Goal: Task Accomplishment & Management: Use online tool/utility

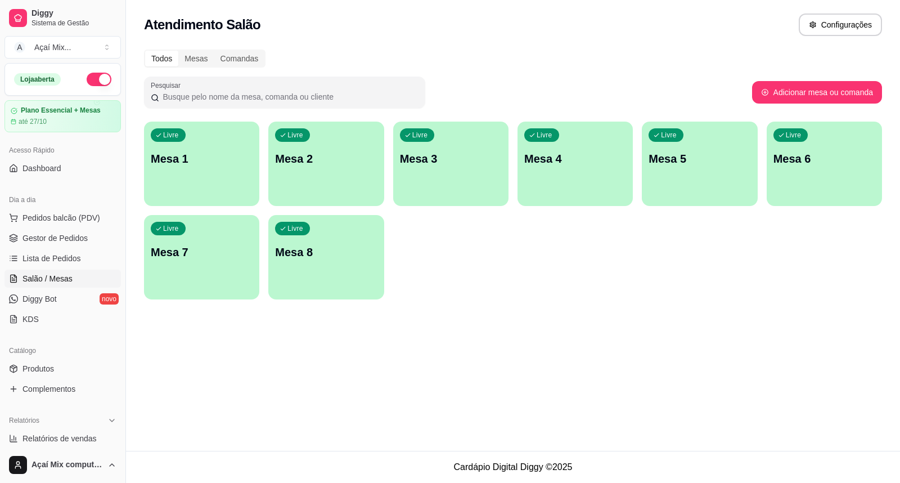
click at [181, 220] on div "Livre Mesa 7" at bounding box center [201, 250] width 115 height 71
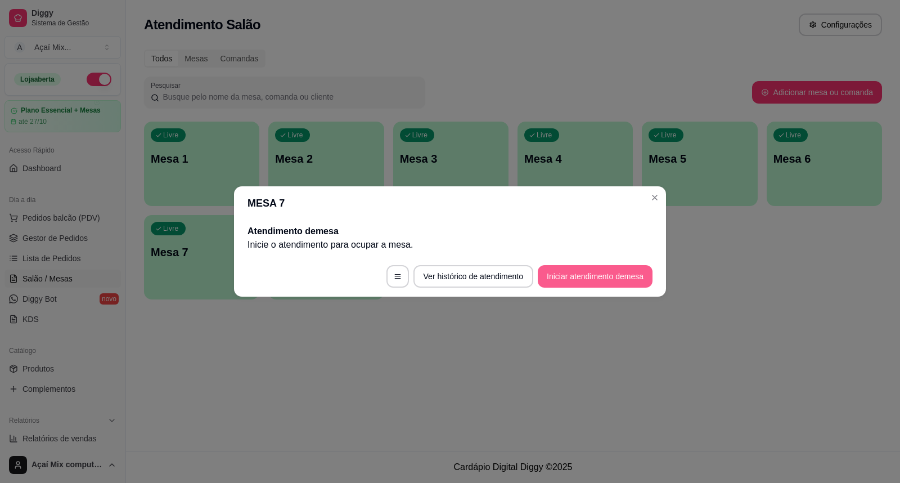
click at [582, 274] on button "Iniciar atendimento de mesa" at bounding box center [595, 276] width 115 height 22
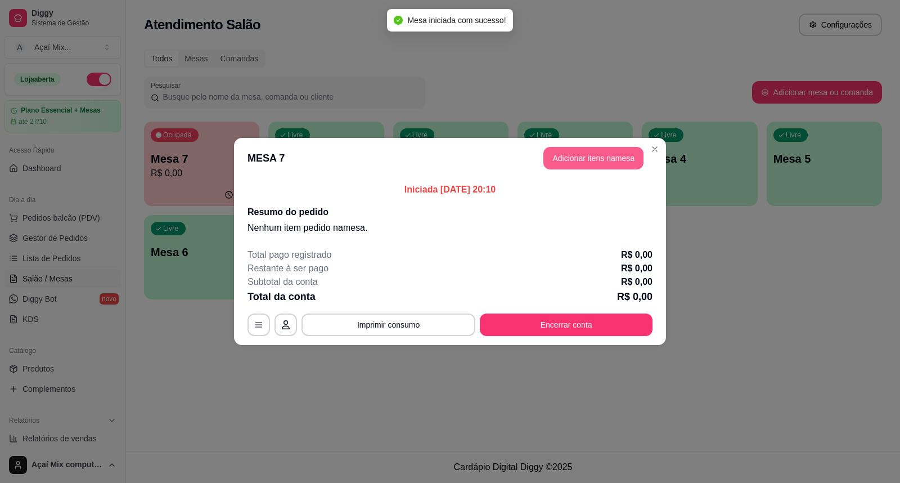
click at [591, 155] on button "Adicionar itens na mesa" at bounding box center [593, 158] width 100 height 22
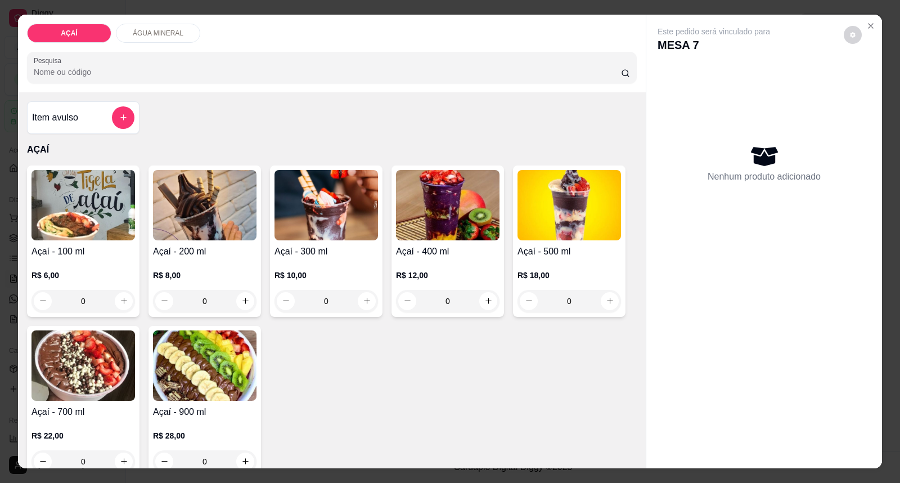
click at [435, 247] on h4 "Açaí - 400 ml" at bounding box center [447, 251] width 103 height 13
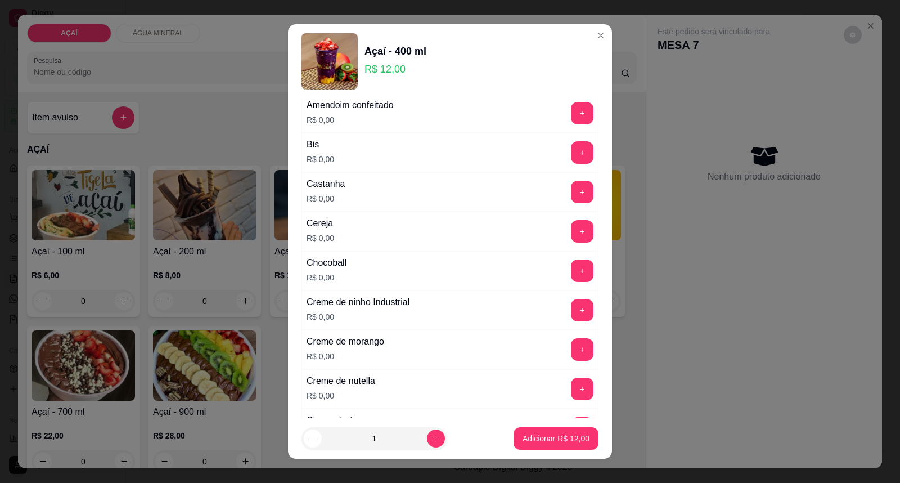
scroll to position [187, 0]
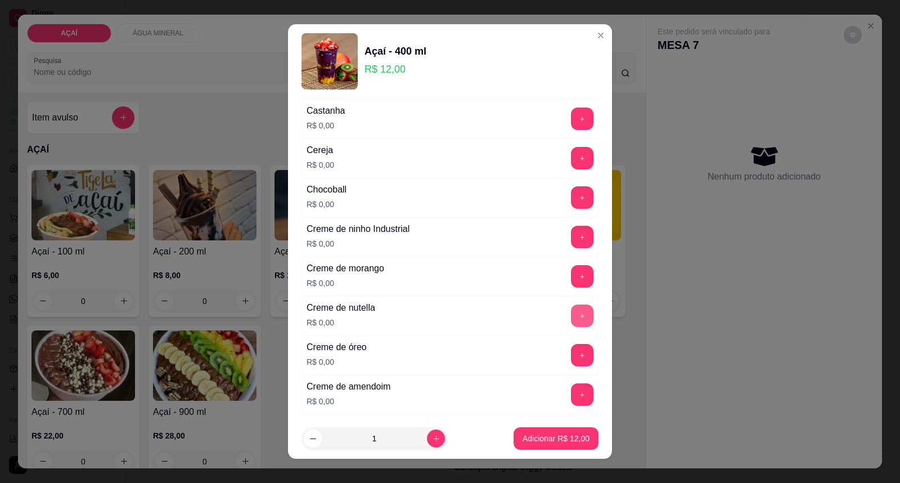
click at [571, 321] on button "+" at bounding box center [582, 315] width 22 height 22
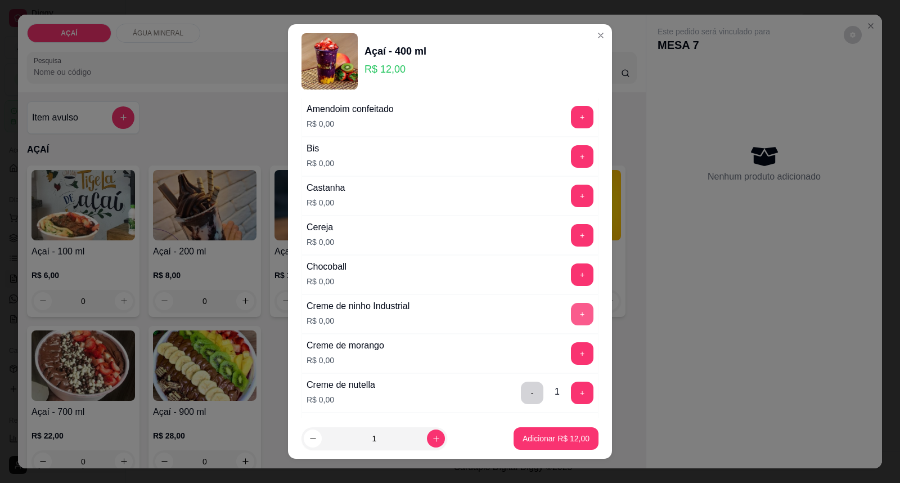
scroll to position [0, 0]
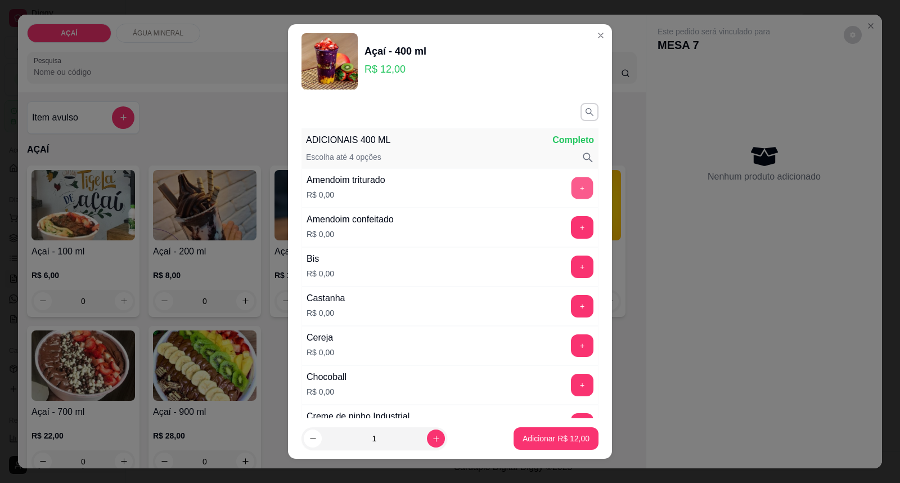
click at [571, 194] on button "+" at bounding box center [582, 188] width 22 height 22
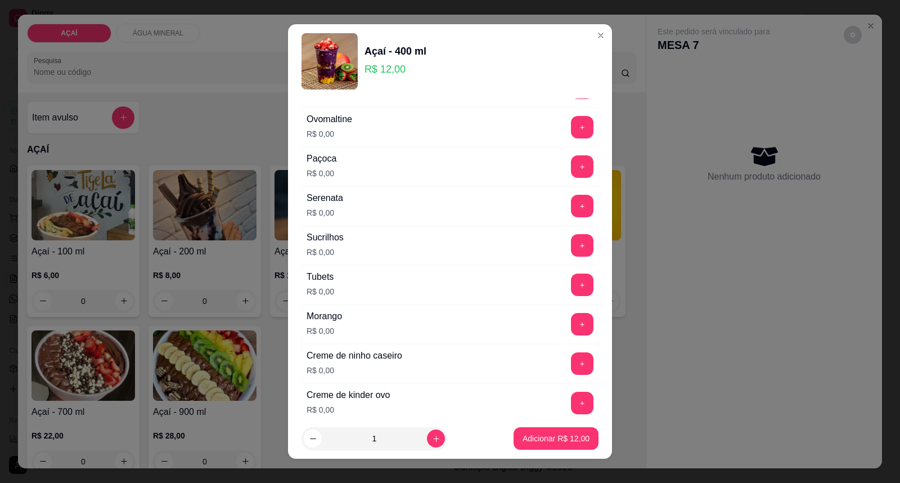
scroll to position [1402, 0]
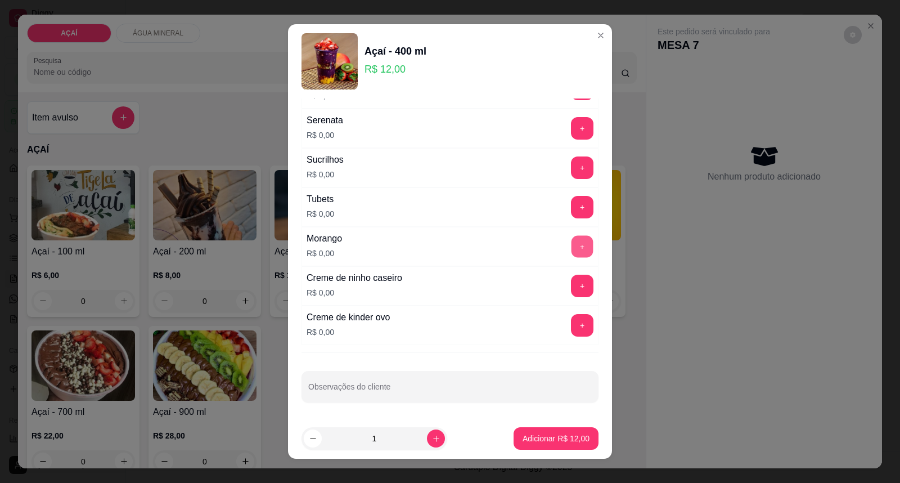
click at [571, 241] on button "+" at bounding box center [582, 247] width 22 height 22
click at [571, 292] on button "+" at bounding box center [582, 285] width 22 height 22
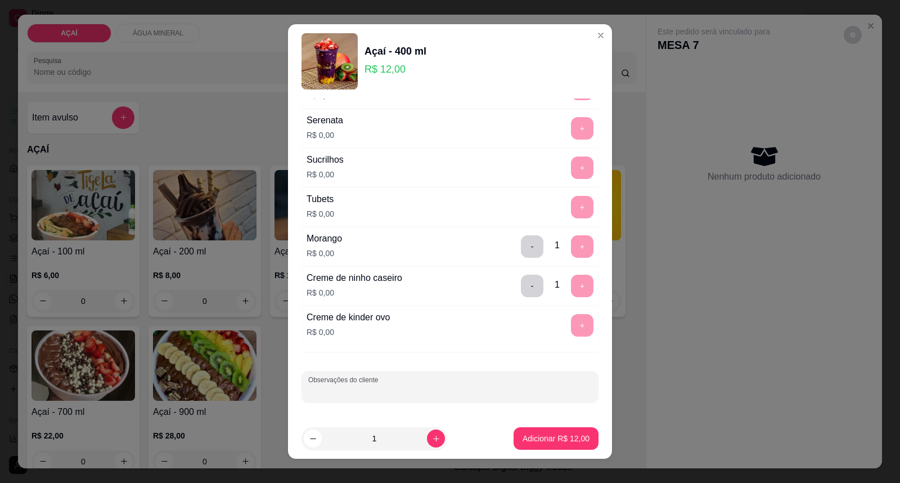
click at [516, 388] on input "Observações do cliente" at bounding box center [449, 390] width 283 height 11
click at [488, 386] on input "castanha" at bounding box center [449, 390] width 283 height 11
type input "castanha gotas"
click at [550, 446] on button "Adicionar R$ 12,00" at bounding box center [556, 438] width 83 height 22
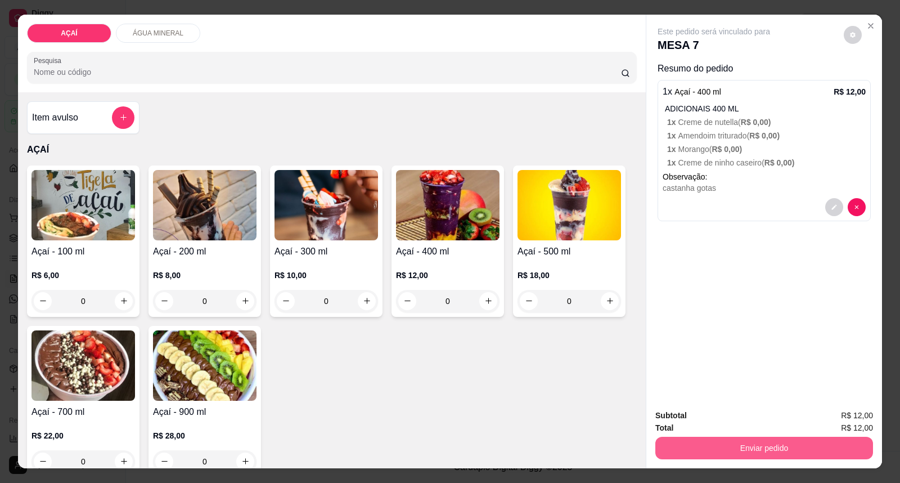
click at [796, 450] on button "Enviar pedido" at bounding box center [764, 447] width 218 height 22
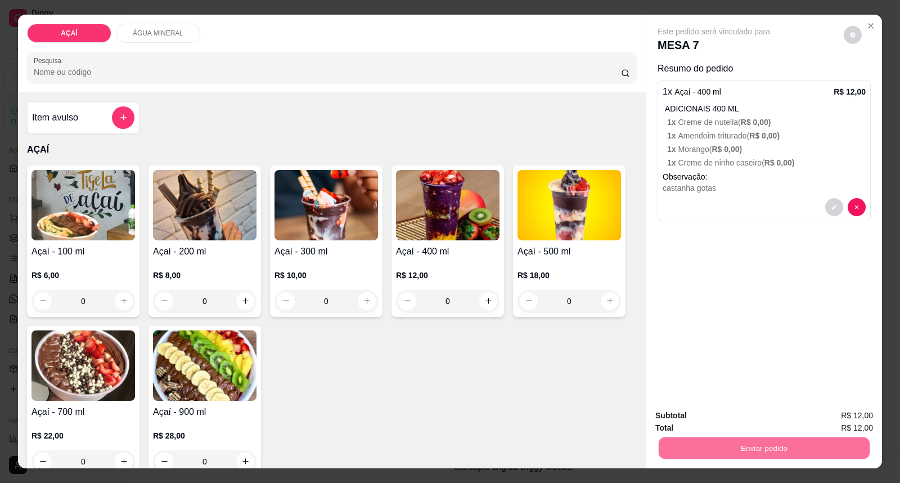
click at [829, 425] on button "Enviar pedido" at bounding box center [844, 420] width 64 height 21
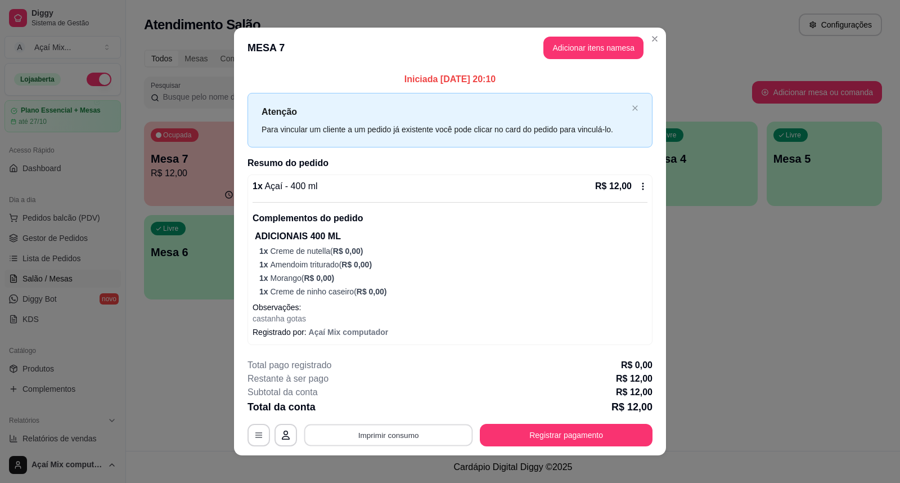
click at [406, 431] on button "Imprimir consumo" at bounding box center [388, 435] width 169 height 22
click at [166, 178] on div "**********" at bounding box center [450, 241] width 900 height 483
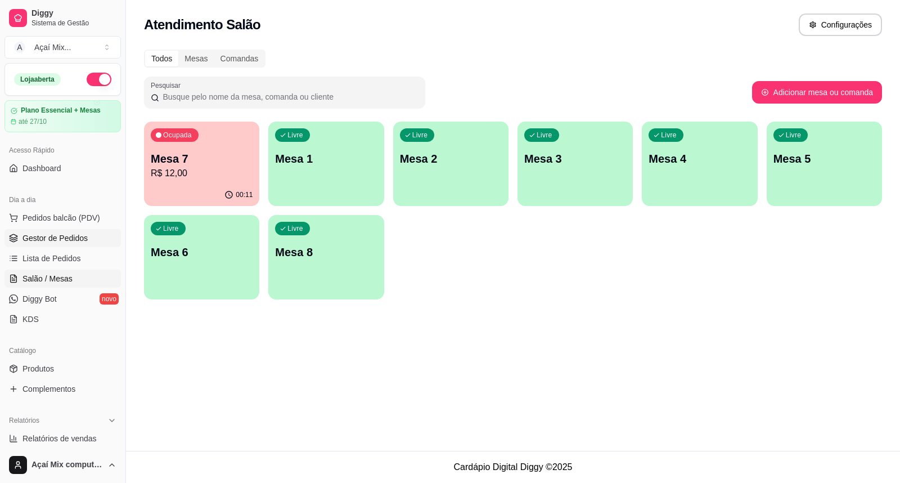
click at [52, 232] on span "Gestor de Pedidos" at bounding box center [54, 237] width 65 height 11
click at [55, 237] on span "Gestor de Pedidos" at bounding box center [54, 237] width 65 height 11
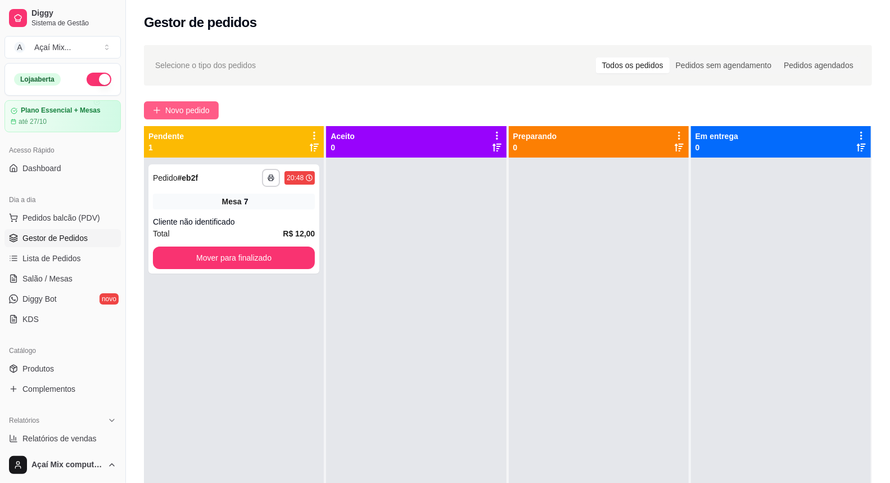
click at [164, 119] on button "Novo pedido" at bounding box center [181, 110] width 75 height 18
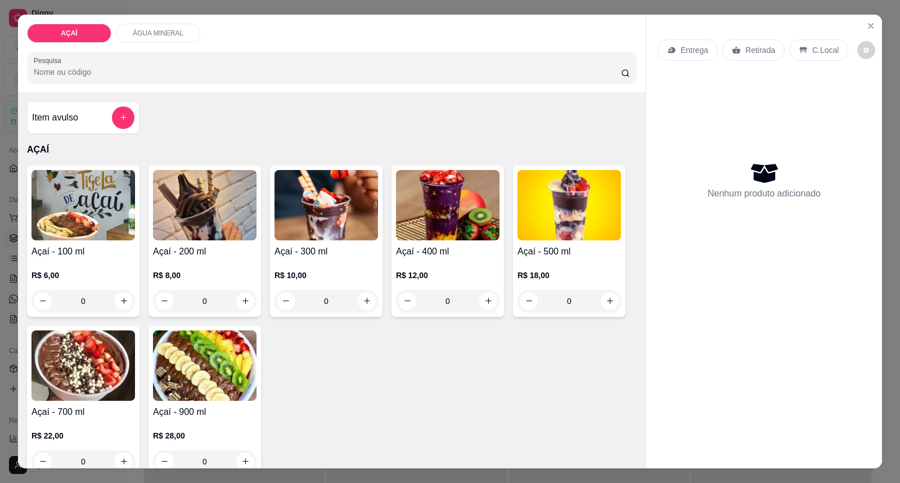
click at [550, 240] on div "Açaí - 500 ml R$ 18,00 0" at bounding box center [569, 240] width 112 height 151
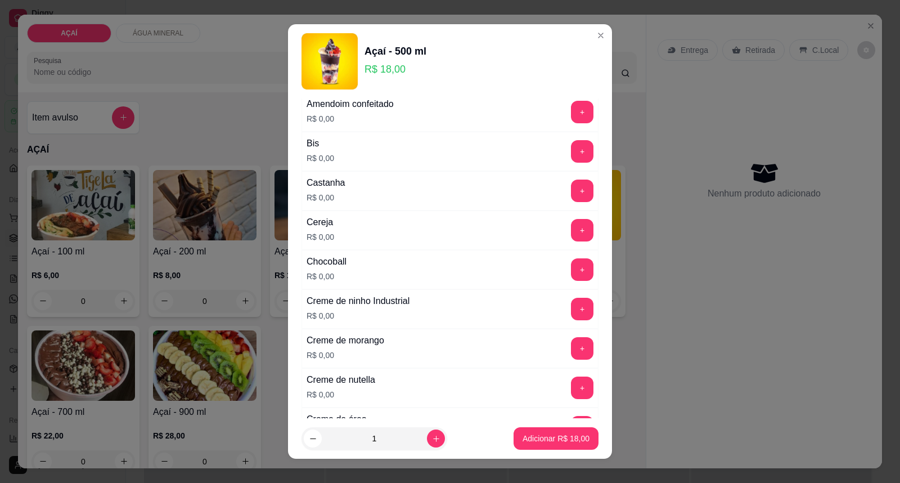
scroll to position [187, 0]
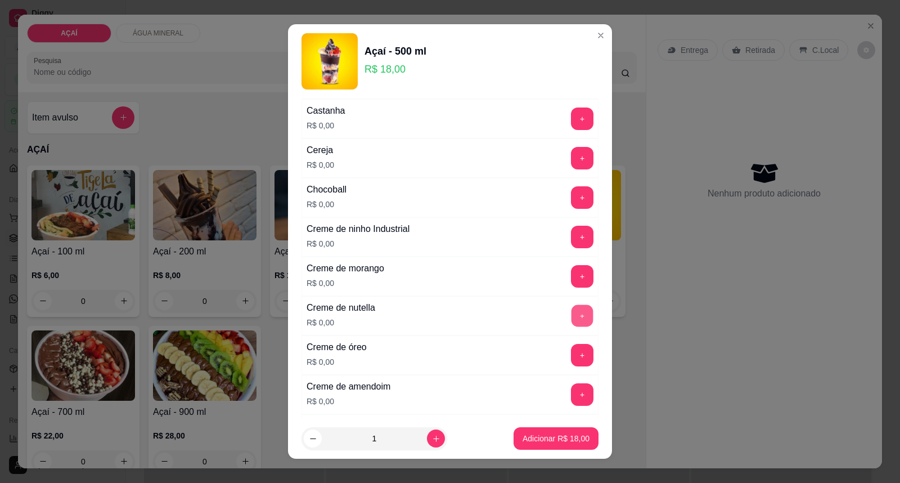
click at [571, 312] on button "+" at bounding box center [582, 316] width 22 height 22
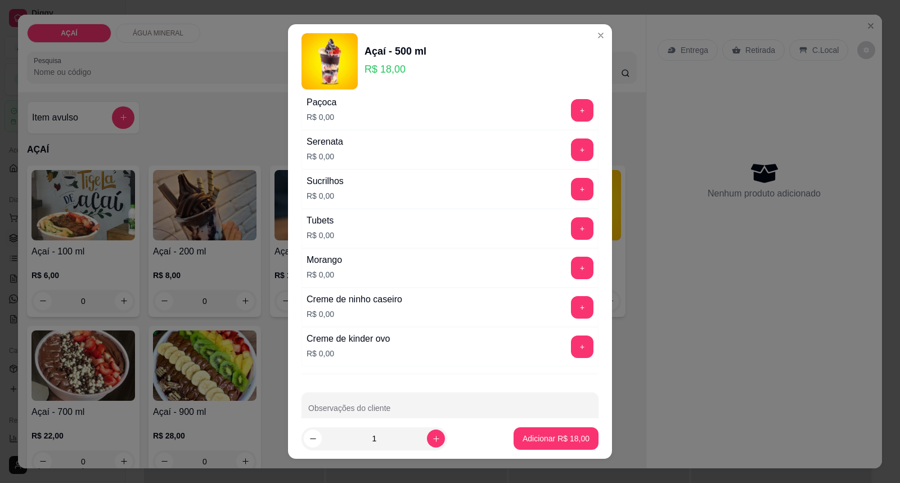
scroll to position [1362, 0]
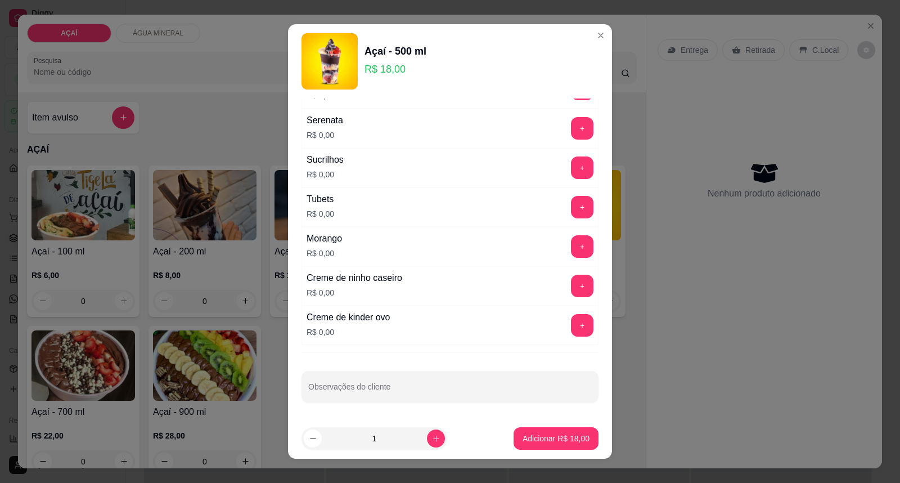
click at [554, 299] on div "Creme de ninho caseiro R$ 0,00 +" at bounding box center [449, 285] width 297 height 39
click at [571, 287] on button "+" at bounding box center [582, 285] width 22 height 22
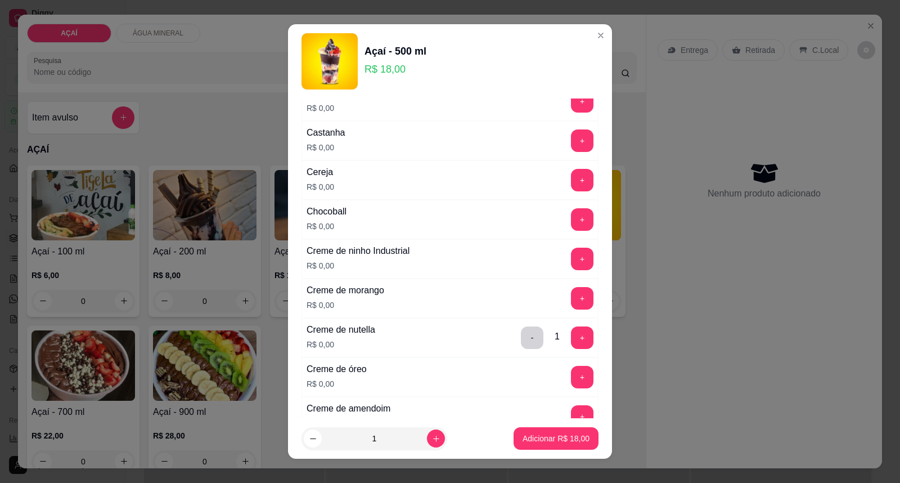
scroll to position [187, 0]
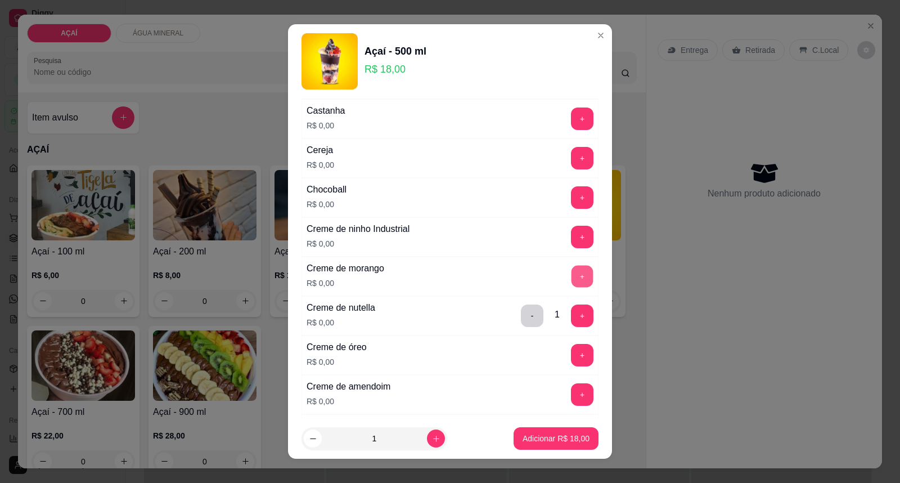
click at [571, 279] on button "+" at bounding box center [582, 276] width 22 height 22
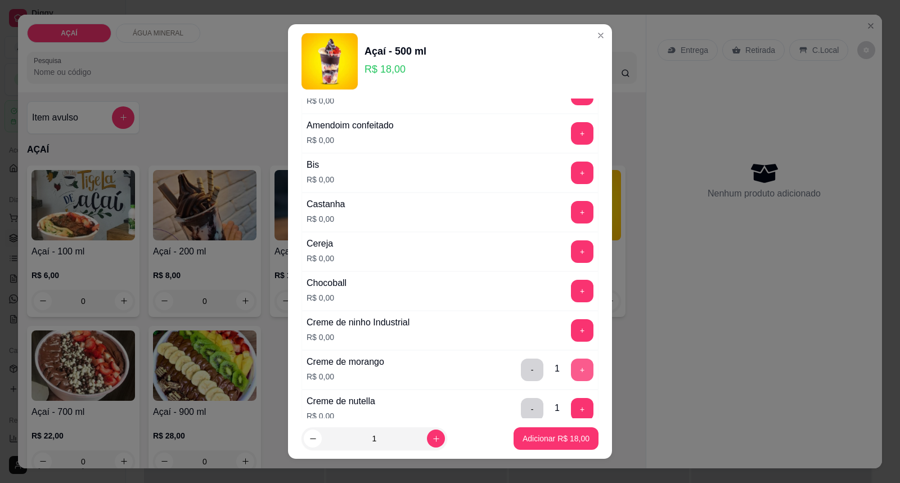
scroll to position [62, 0]
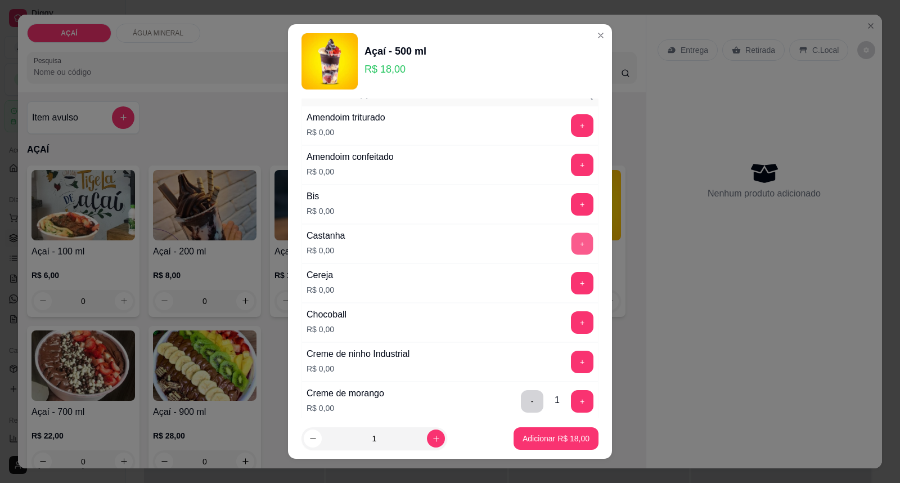
click at [571, 237] on button "+" at bounding box center [582, 244] width 22 height 22
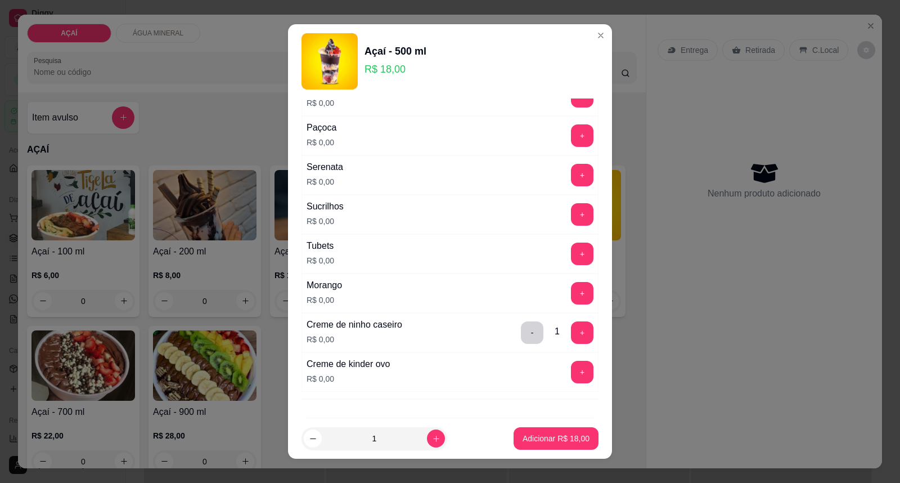
scroll to position [1237, 0]
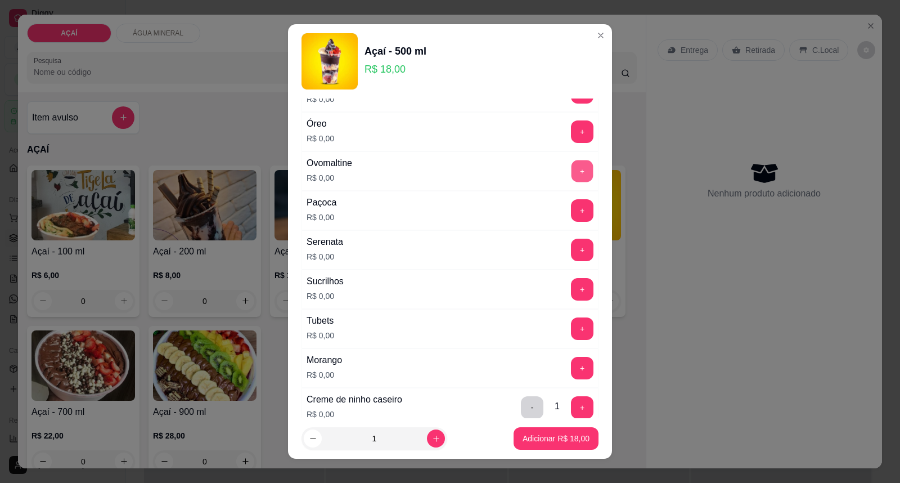
click at [571, 175] on button "+" at bounding box center [582, 171] width 22 height 22
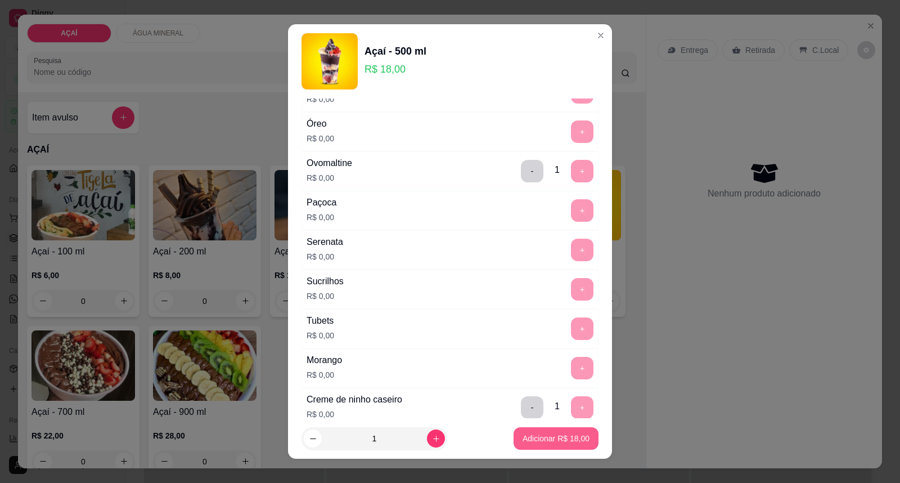
click at [539, 434] on p "Adicionar R$ 18,00" at bounding box center [556, 438] width 67 height 11
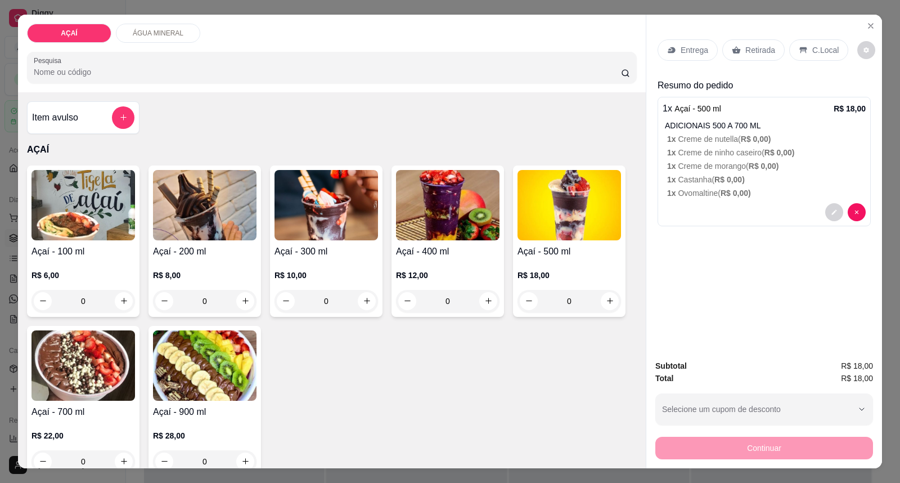
click at [692, 53] on p "Entrega" at bounding box center [695, 49] width 28 height 11
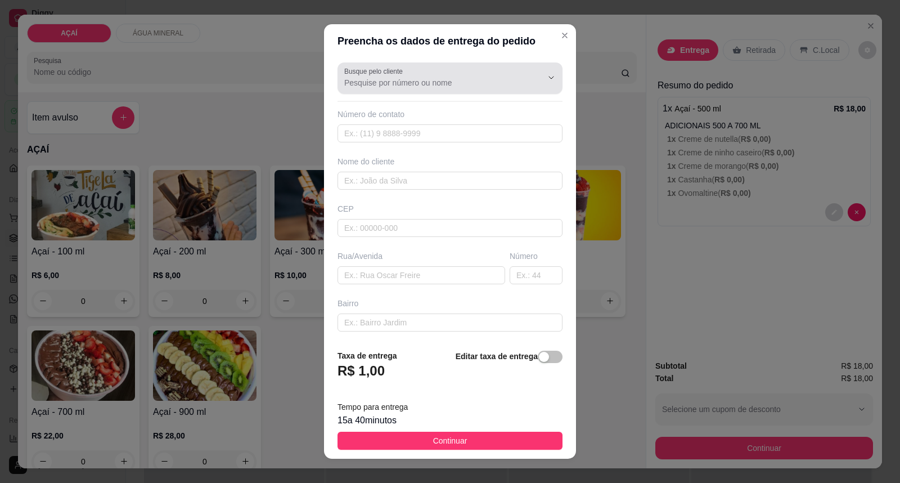
click at [434, 80] on input "Busque pelo cliente" at bounding box center [434, 82] width 180 height 11
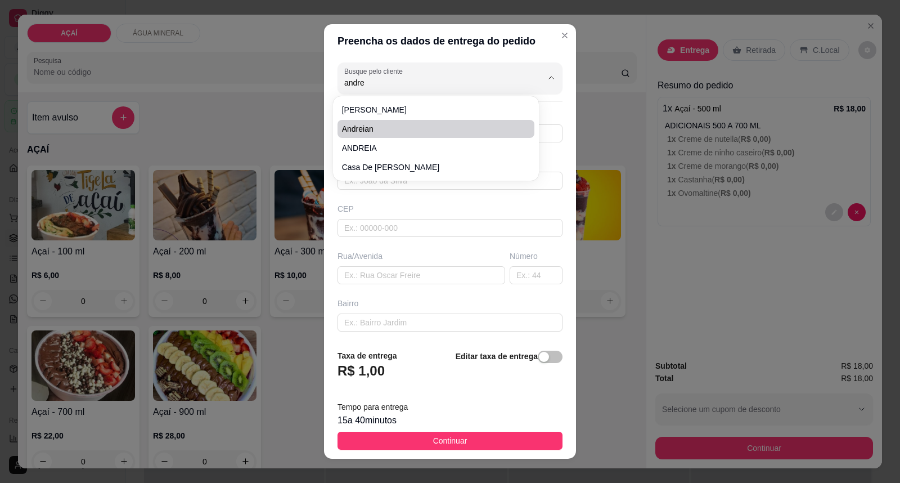
click at [400, 132] on span "andreian" at bounding box center [430, 128] width 177 height 11
type input "andreian"
type input "987393401"
type input "andreian"
type input "575200000000"
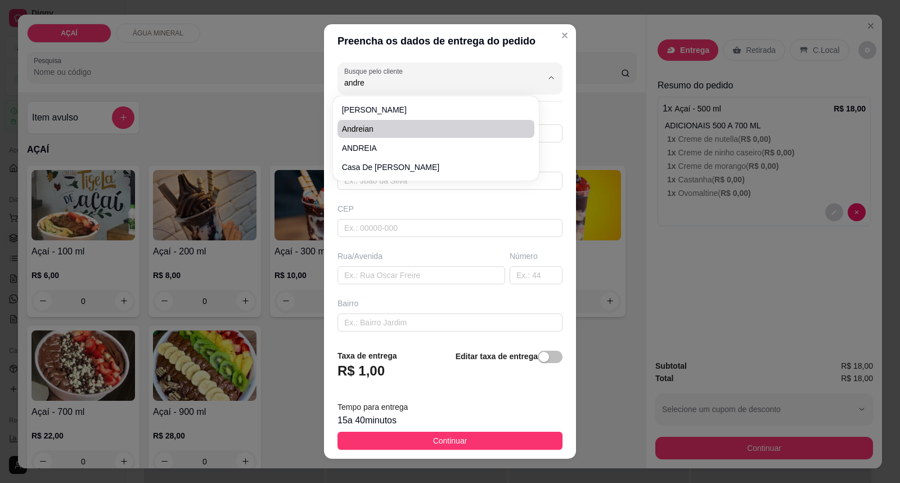
type input "na casa de [PERSON_NAME]"
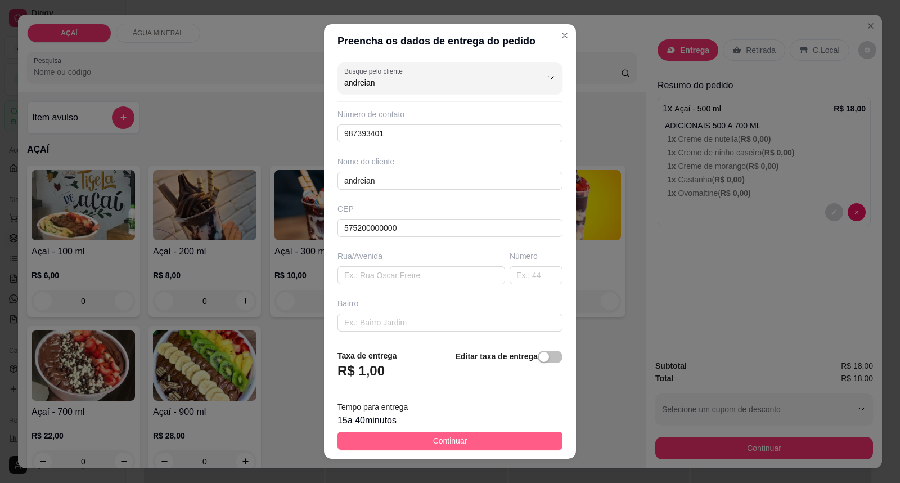
type input "andreian"
drag, startPoint x: 433, startPoint y: 447, endPoint x: 462, endPoint y: 436, distance: 30.4
click at [433, 446] on span "Continuar" at bounding box center [450, 440] width 34 height 12
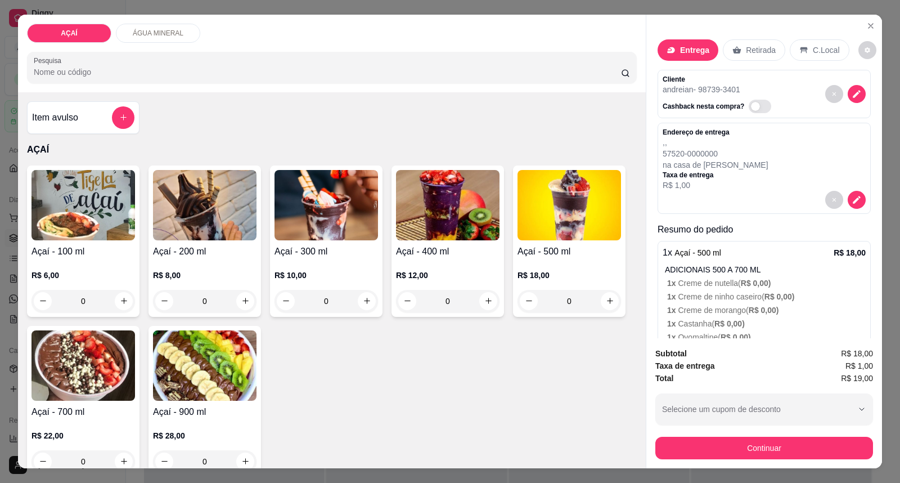
click at [723, 463] on div "Subtotal R$ 18,00 Taxa de entrega R$ 1,00 Total R$ 19,00 Selecione um cupom de …" at bounding box center [764, 403] width 236 height 130
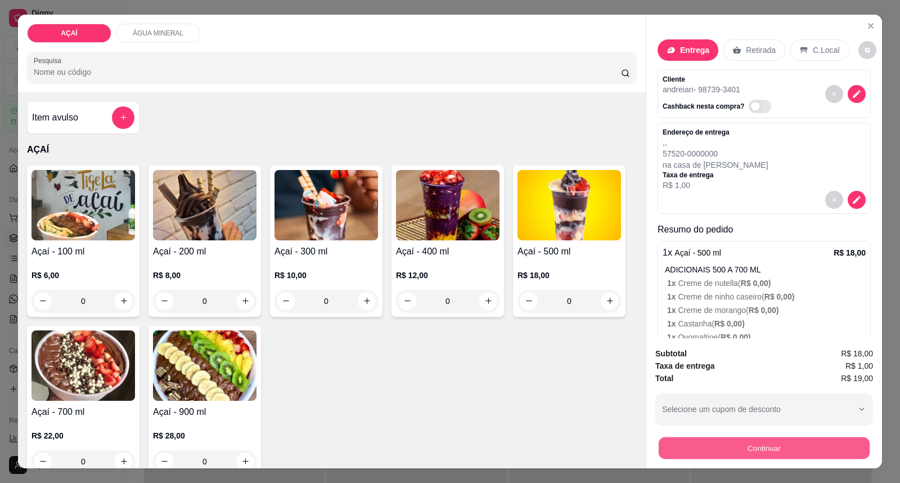
click at [715, 457] on button "Continuar" at bounding box center [764, 448] width 211 height 22
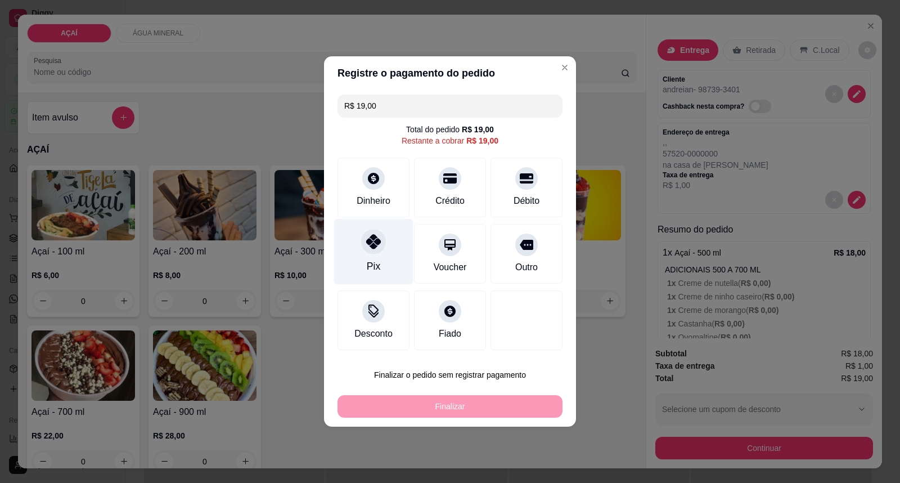
click at [385, 249] on div "Pix" at bounding box center [373, 252] width 79 height 66
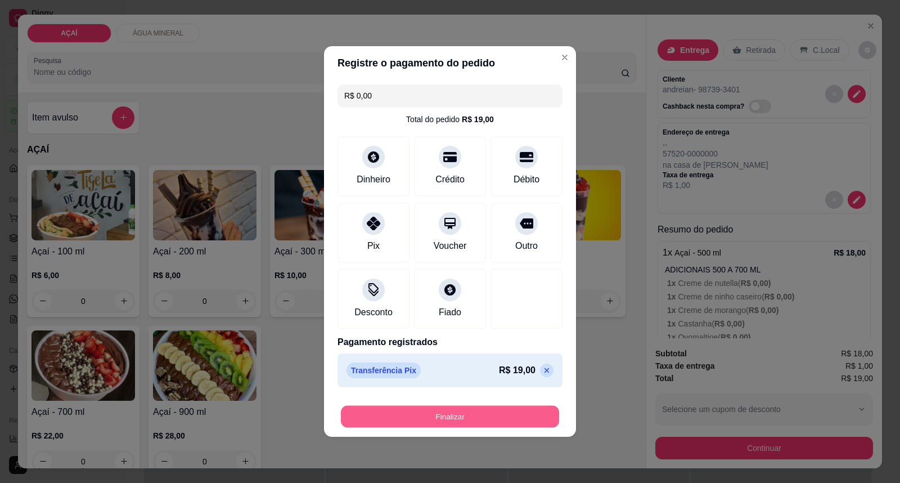
click at [422, 405] on div "Finalizar" at bounding box center [449, 416] width 225 height 22
drag, startPoint x: 425, startPoint y: 405, endPoint x: 431, endPoint y: 409, distance: 7.2
click at [426, 406] on div "Finalizar" at bounding box center [449, 413] width 225 height 27
click at [436, 414] on button "Finalizar" at bounding box center [450, 417] width 218 height 22
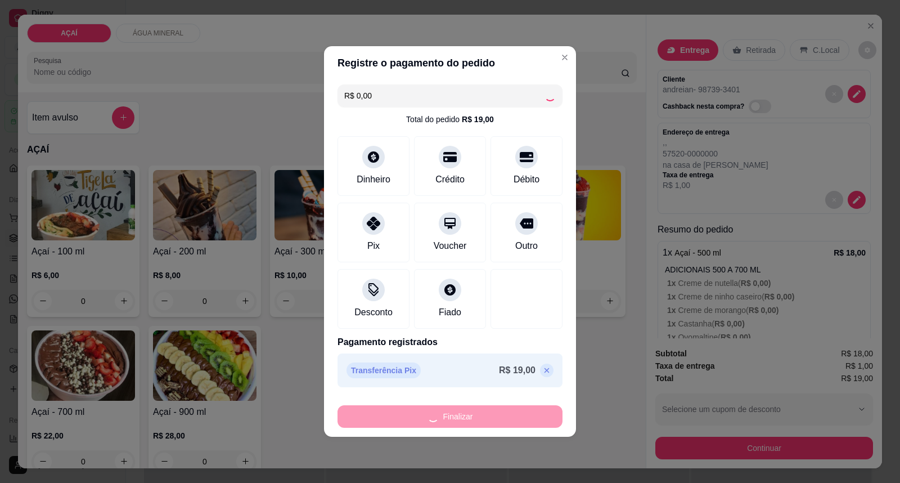
type input "-R$ 19,00"
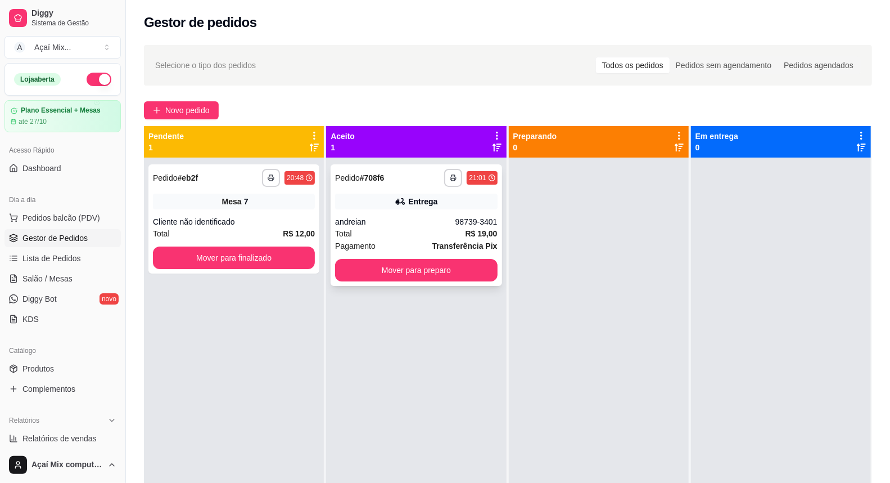
click at [414, 216] on div "andreian" at bounding box center [395, 221] width 120 height 11
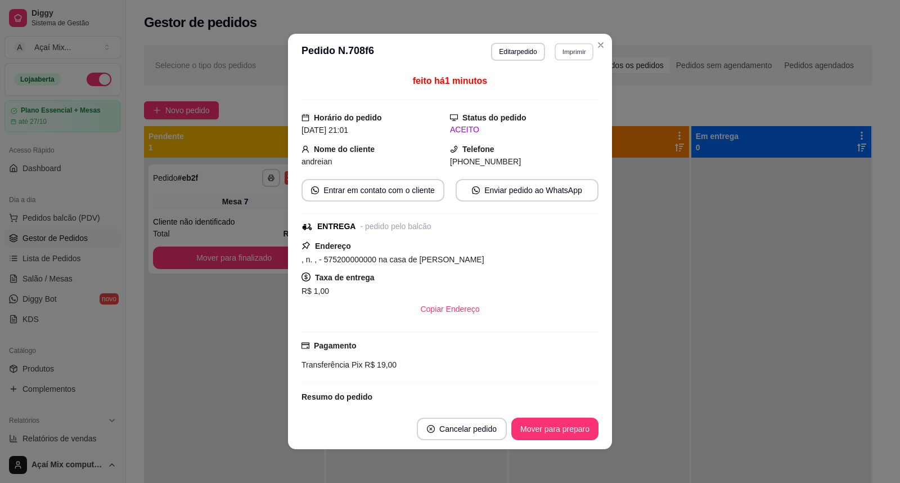
click at [565, 48] on button "Imprimir" at bounding box center [574, 51] width 39 height 17
click at [559, 96] on button "Impressora" at bounding box center [550, 92] width 82 height 18
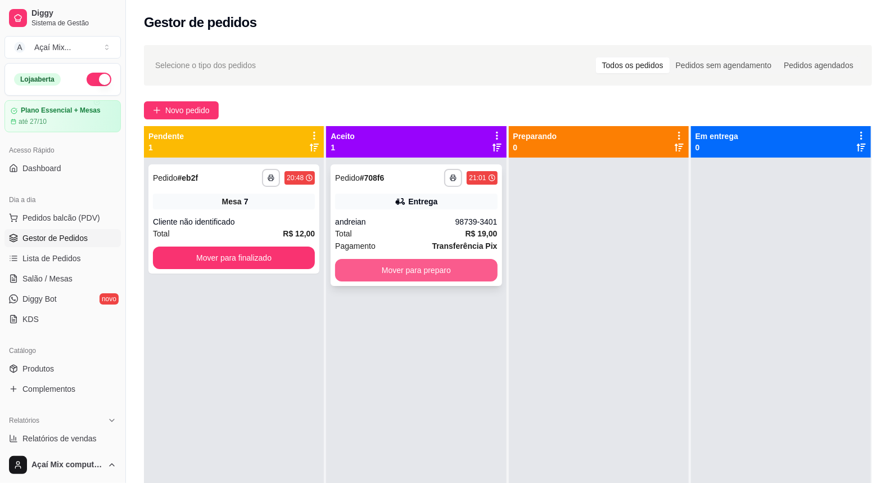
click at [414, 263] on button "Mover para preparo" at bounding box center [416, 270] width 162 height 22
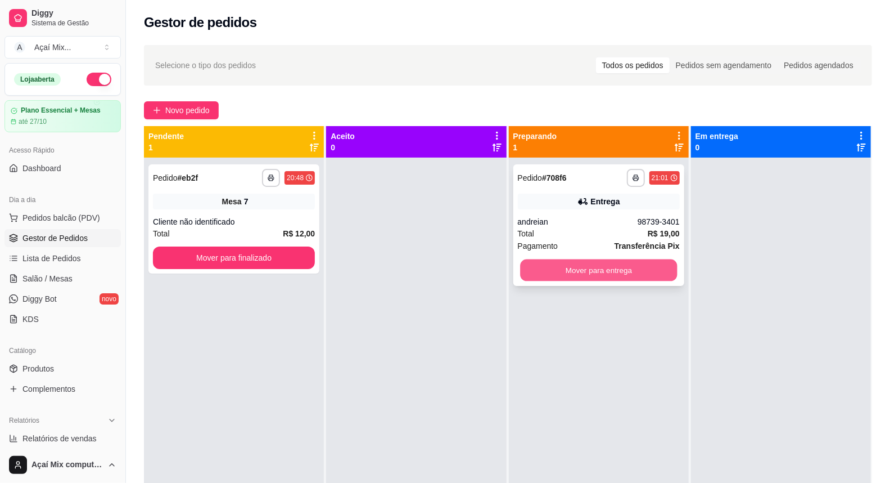
click at [612, 276] on button "Mover para entrega" at bounding box center [598, 270] width 157 height 22
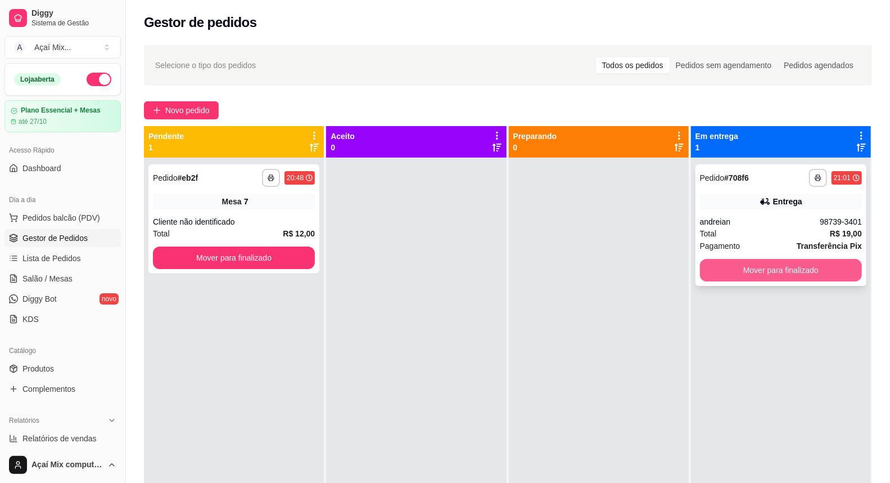
click at [758, 280] on button "Mover para finalizado" at bounding box center [781, 270] width 162 height 22
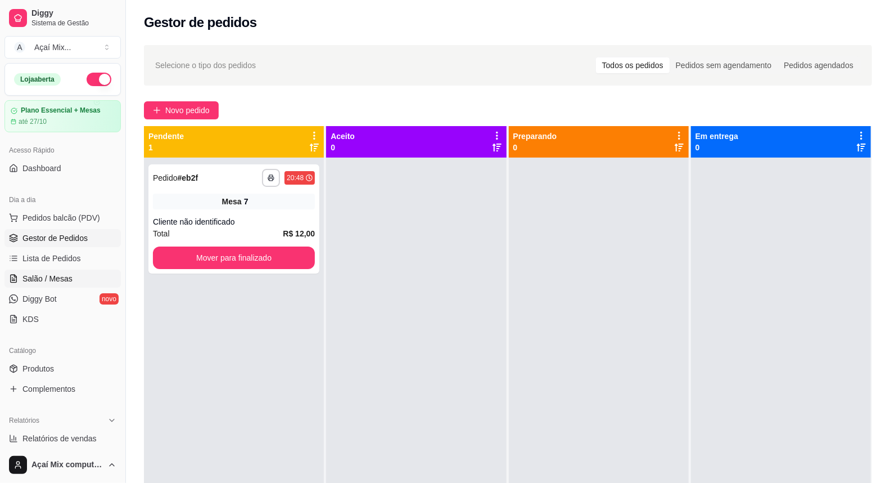
click at [57, 278] on span "Salão / Mesas" at bounding box center [47, 278] width 50 height 11
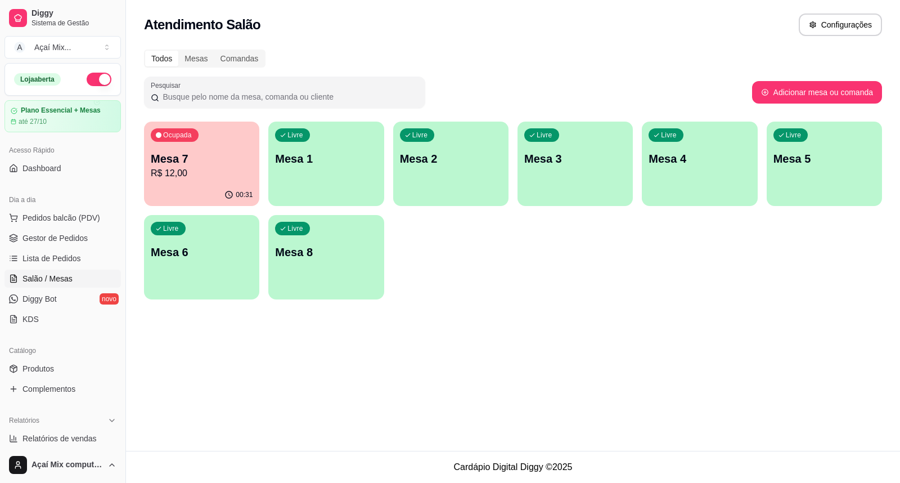
click at [345, 181] on div "Livre Mesa 1" at bounding box center [325, 156] width 115 height 71
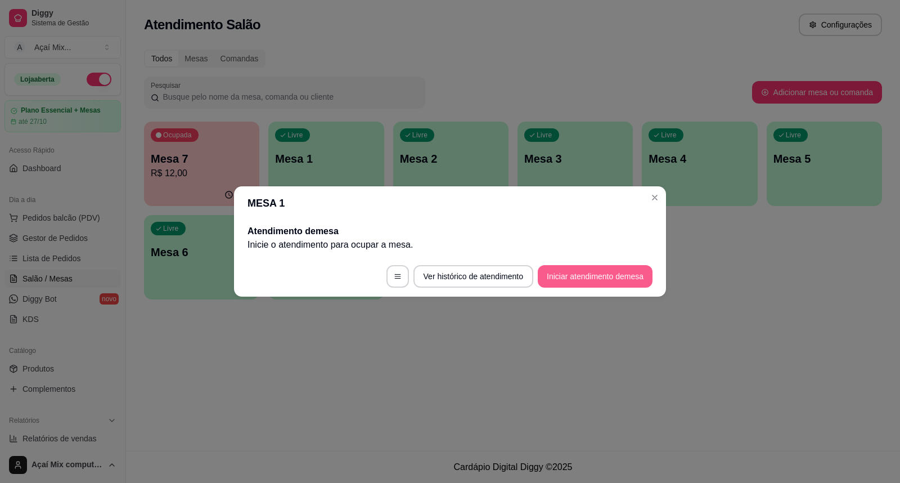
click at [568, 276] on button "Iniciar atendimento de mesa" at bounding box center [595, 276] width 115 height 22
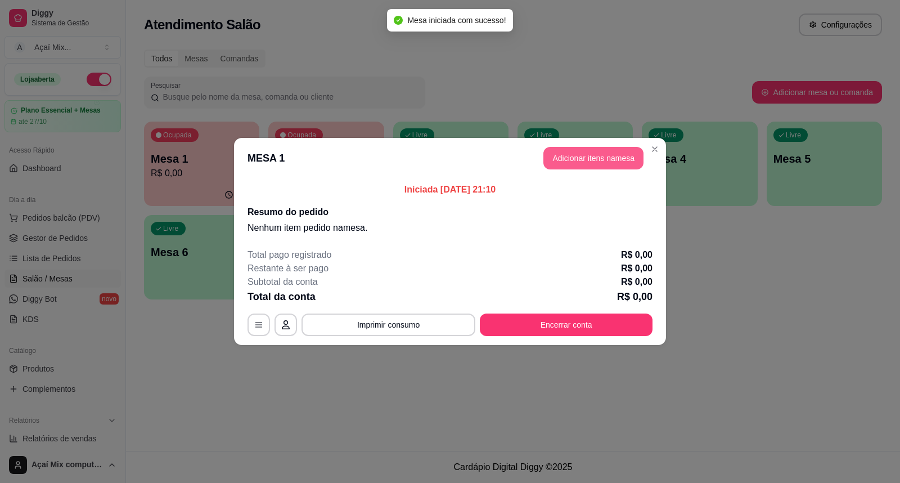
click at [638, 148] on button "Adicionar itens na mesa" at bounding box center [593, 158] width 100 height 22
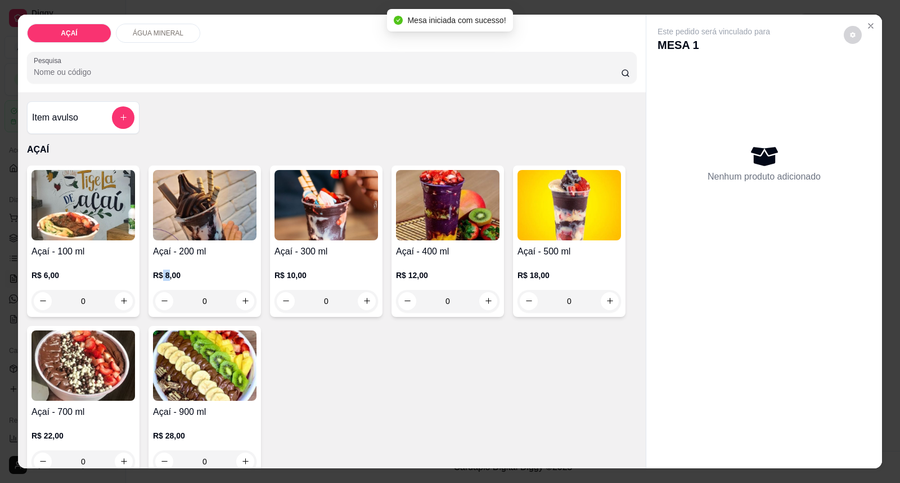
click at [164, 273] on p "R$ 8,00" at bounding box center [204, 274] width 103 height 11
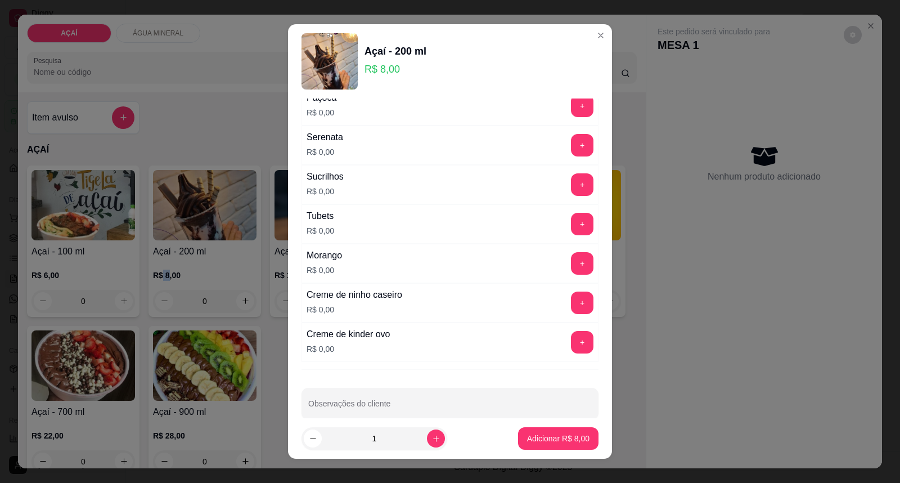
scroll to position [1402, 0]
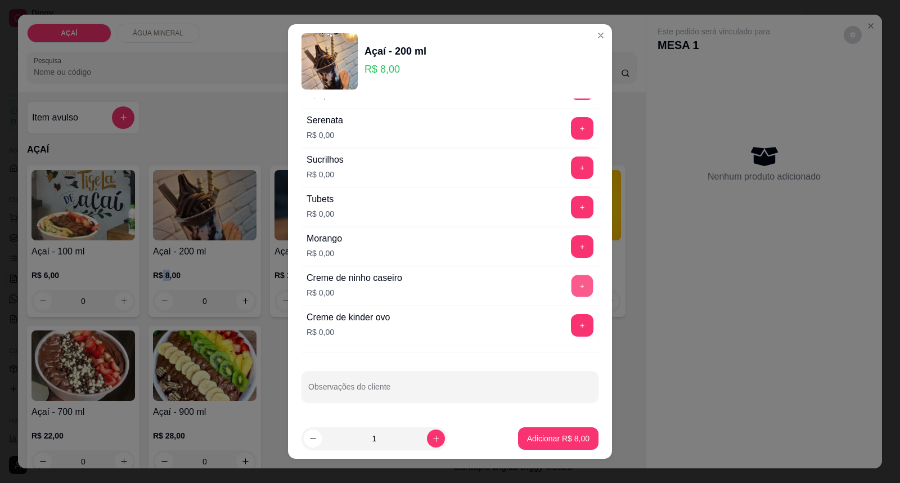
click at [571, 286] on button "+" at bounding box center [582, 286] width 22 height 22
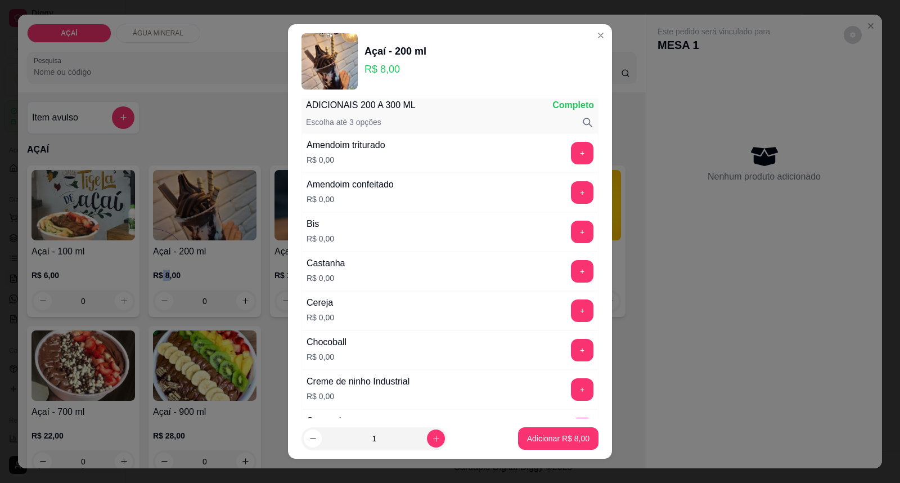
scroll to position [26, 0]
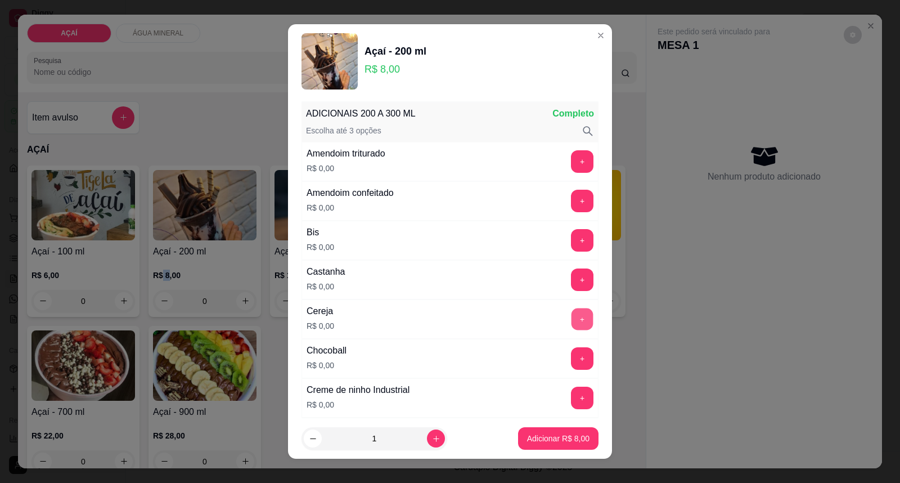
click at [571, 325] on button "+" at bounding box center [582, 319] width 22 height 22
click at [571, 156] on button "+" at bounding box center [582, 162] width 22 height 22
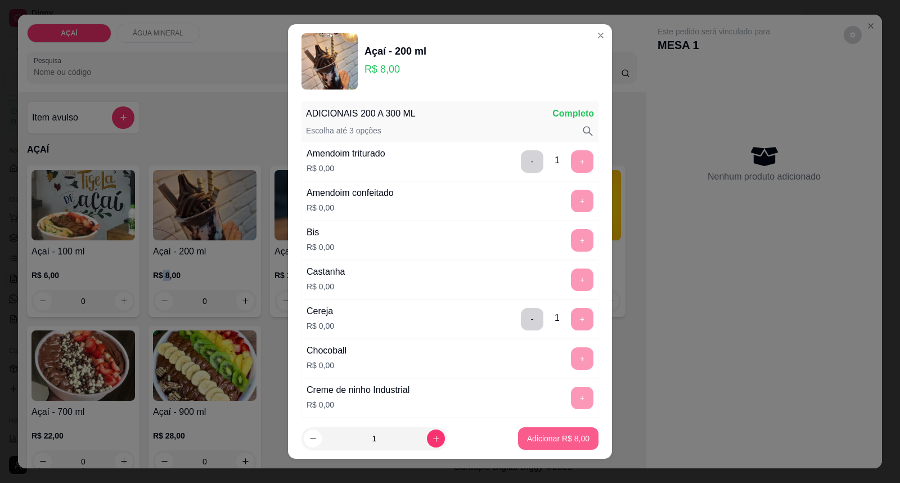
click at [527, 434] on p "Adicionar R$ 8,00" at bounding box center [558, 438] width 62 height 11
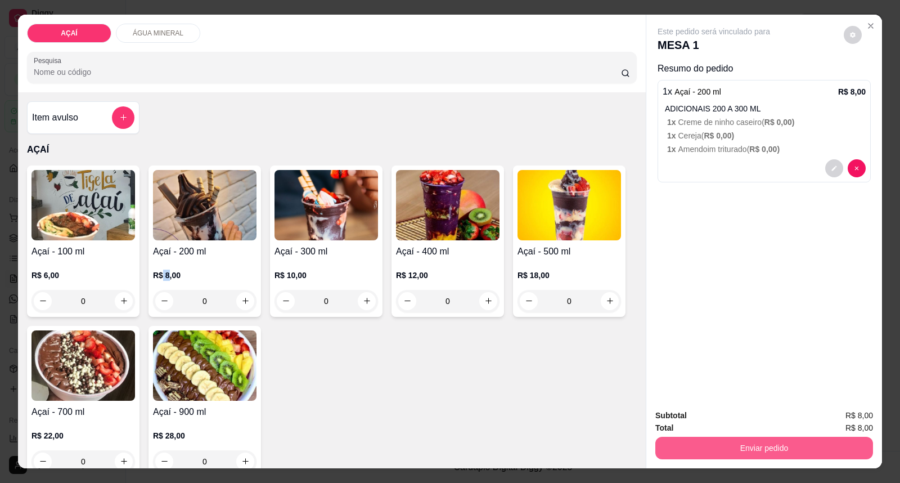
click at [745, 442] on button "Enviar pedido" at bounding box center [764, 447] width 218 height 22
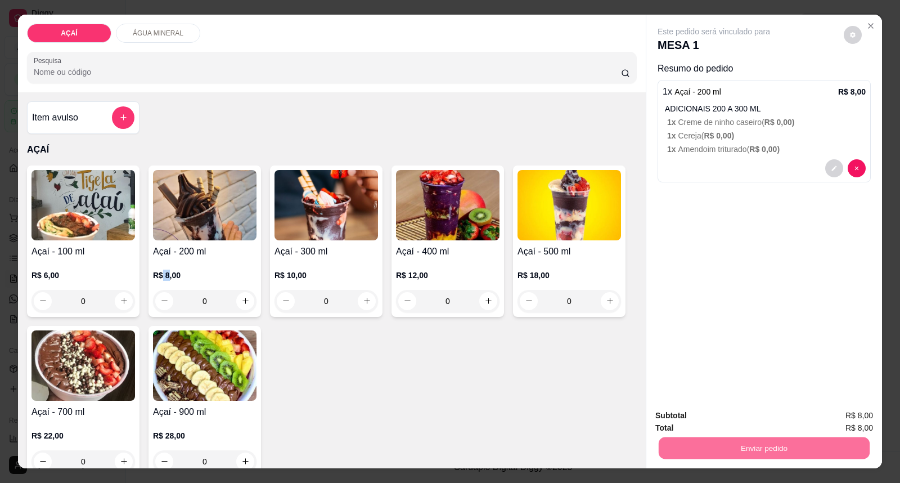
click at [831, 421] on button "Enviar pedido" at bounding box center [844, 420] width 64 height 21
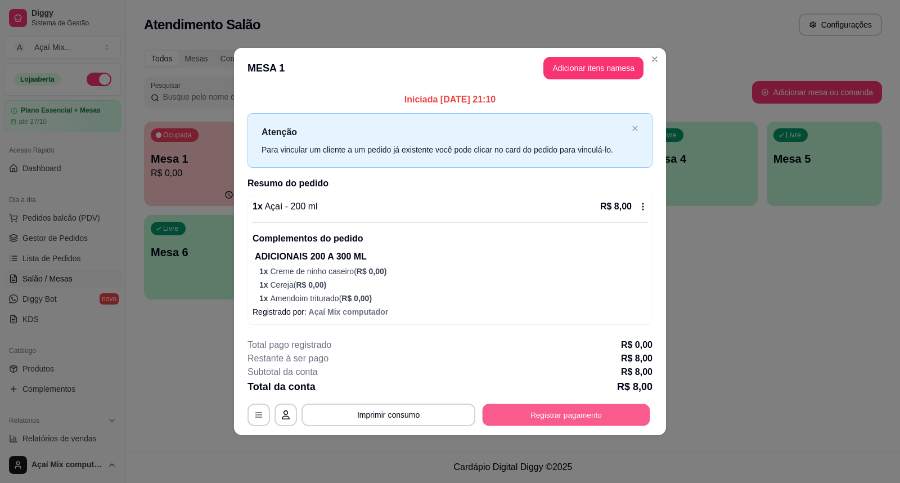
click at [588, 422] on button "Registrar pagamento" at bounding box center [567, 415] width 168 height 22
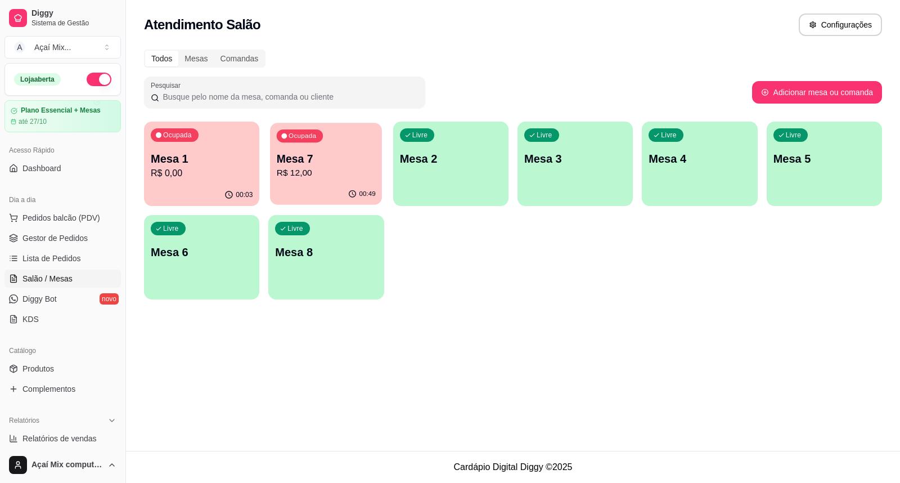
click at [294, 195] on div "00:49" at bounding box center [326, 193] width 112 height 21
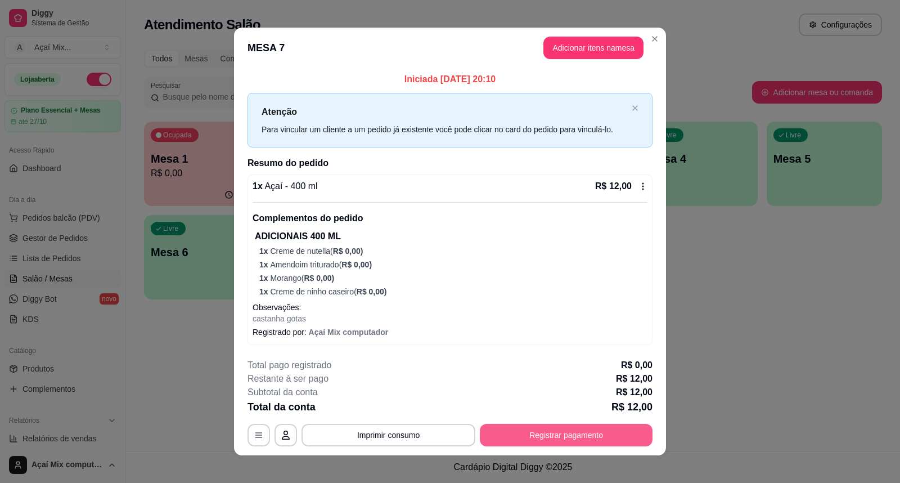
click at [617, 445] on button "Registrar pagamento" at bounding box center [566, 435] width 173 height 22
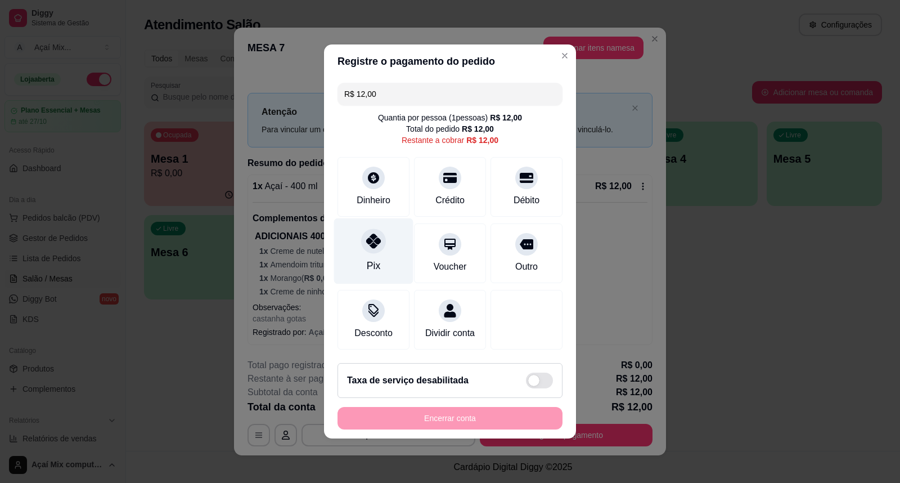
click at [386, 229] on div "Pix" at bounding box center [373, 251] width 79 height 66
type input "R$ 0,00"
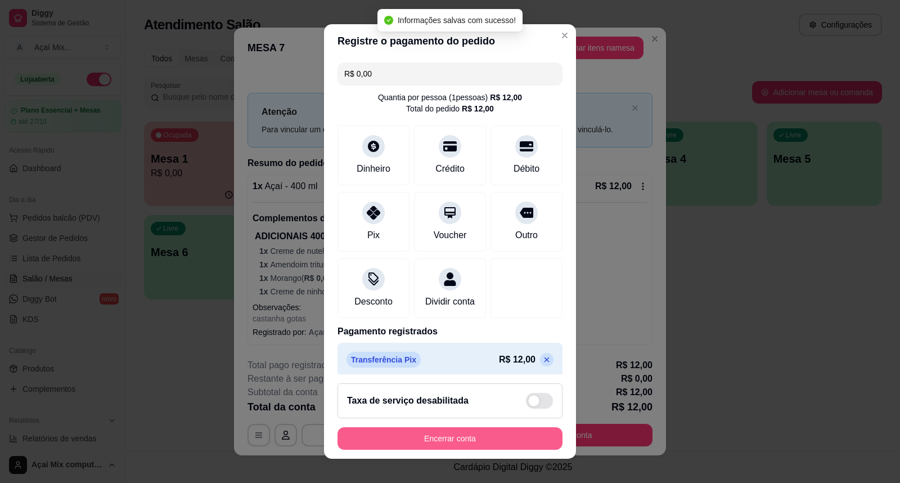
click at [483, 443] on button "Encerrar conta" at bounding box center [449, 438] width 225 height 22
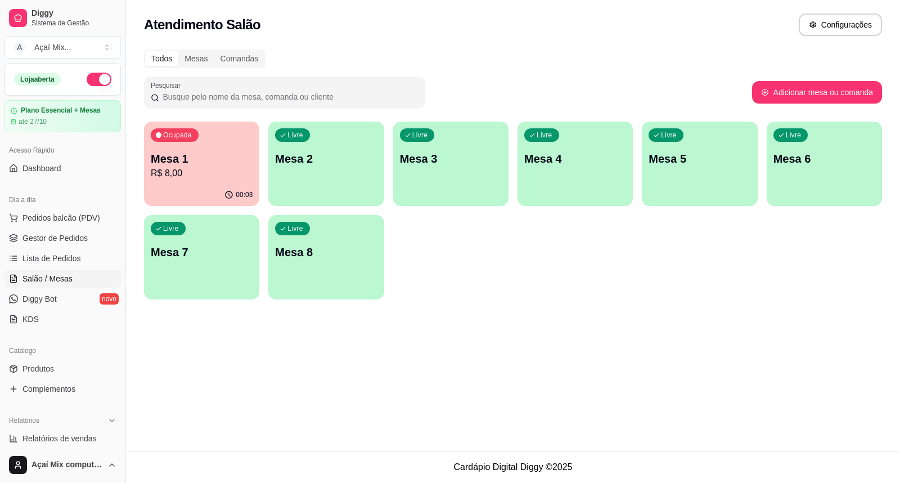
click at [267, 176] on div "Ocupada Mesa 1 R$ 8,00 00:03 Livre Mesa 2 Livre Mesa 3 Livre Mesa 4 Livre Mesa …" at bounding box center [513, 210] width 738 height 178
click at [297, 186] on div "Livre Mesa 2" at bounding box center [325, 156] width 115 height 71
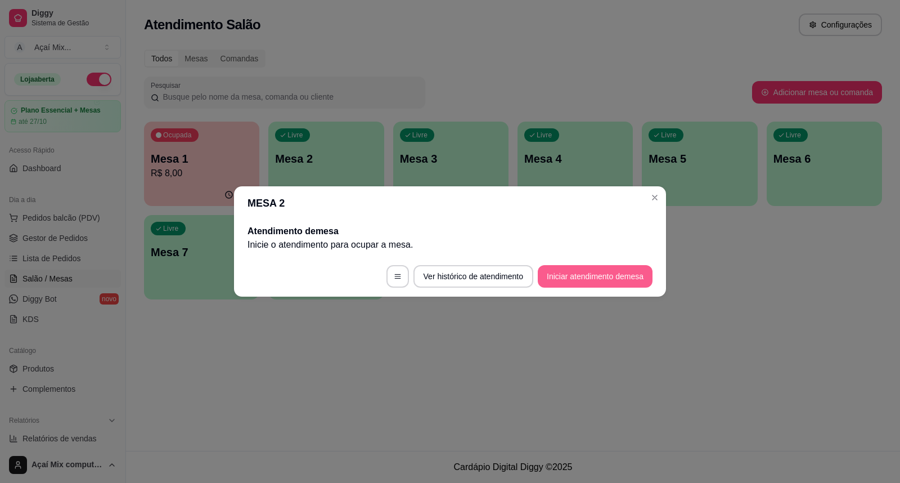
click at [615, 281] on button "Iniciar atendimento de mesa" at bounding box center [595, 276] width 115 height 22
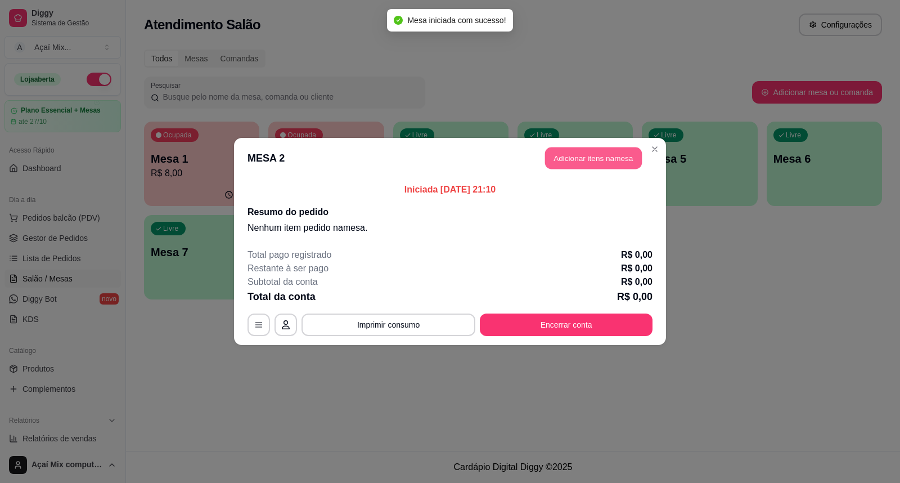
click at [626, 165] on button "Adicionar itens na mesa" at bounding box center [593, 158] width 97 height 22
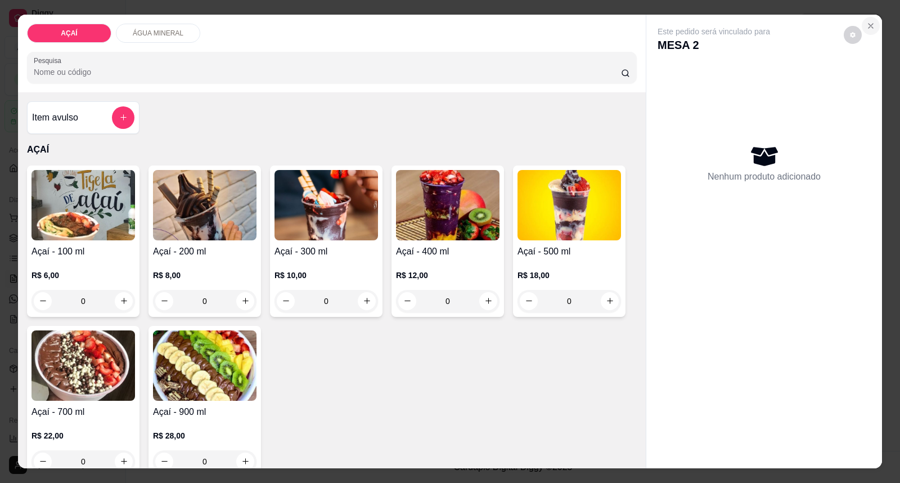
click at [869, 26] on icon "Close" at bounding box center [870, 25] width 9 height 9
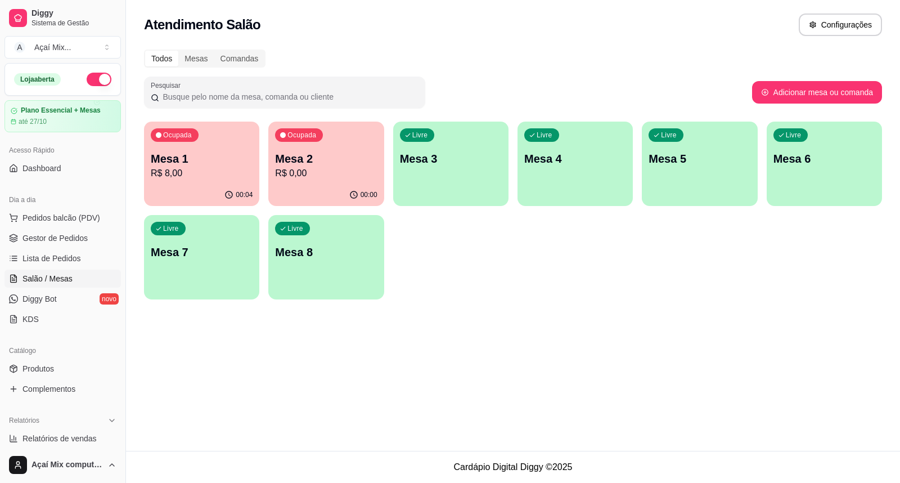
click at [283, 160] on p "Mesa 2" at bounding box center [326, 159] width 102 height 16
click at [241, 184] on div "00:04" at bounding box center [201, 195] width 115 height 22
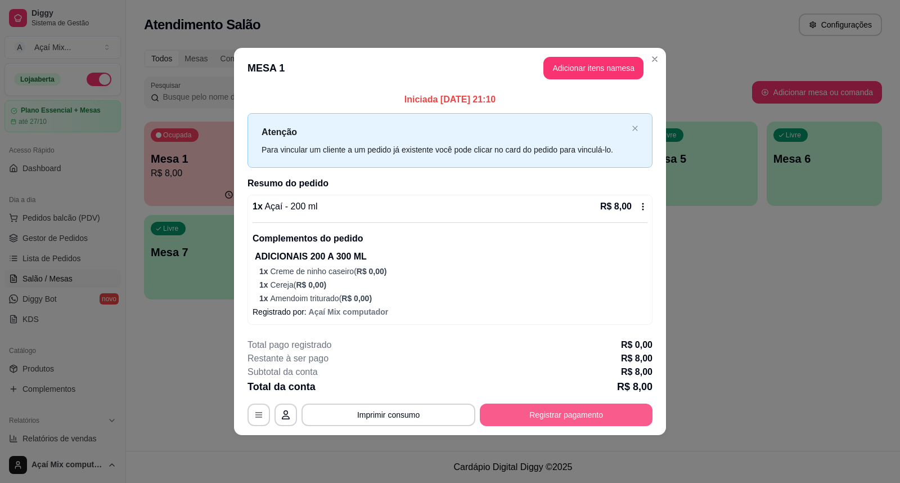
click at [540, 409] on button "Registrar pagamento" at bounding box center [566, 414] width 173 height 22
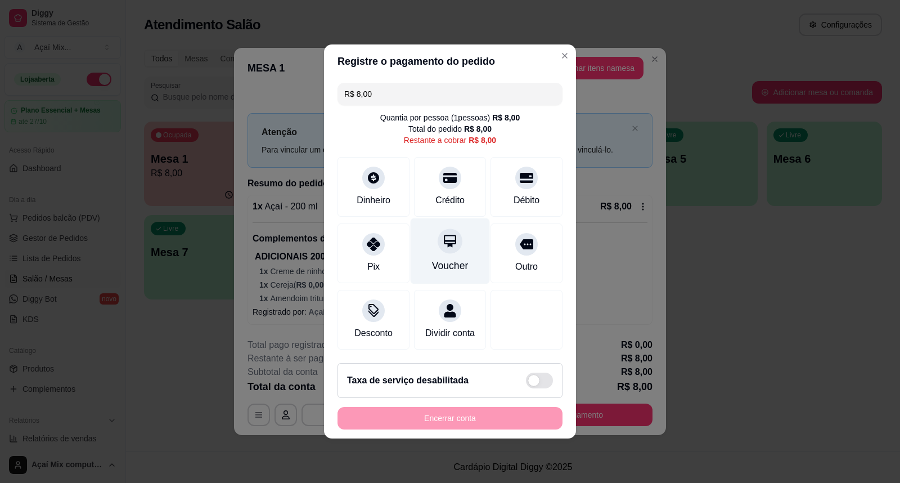
click at [413, 272] on div "Voucher" at bounding box center [450, 251] width 79 height 66
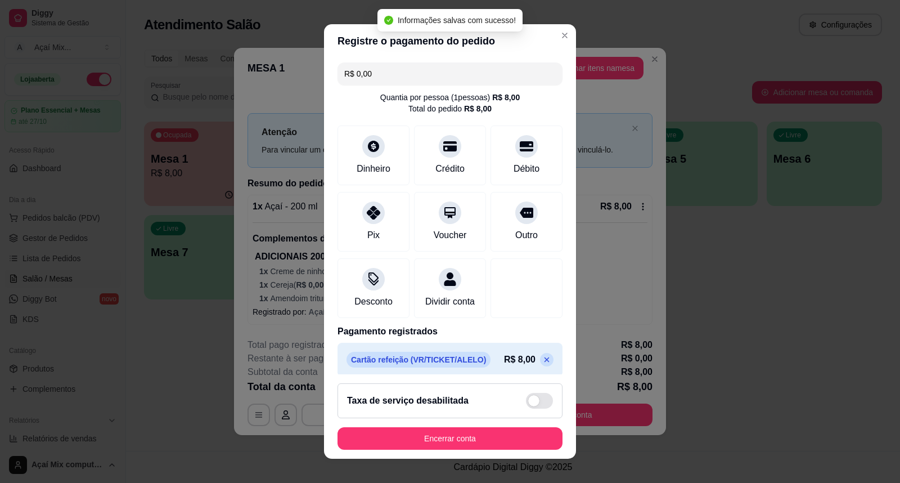
scroll to position [20, 0]
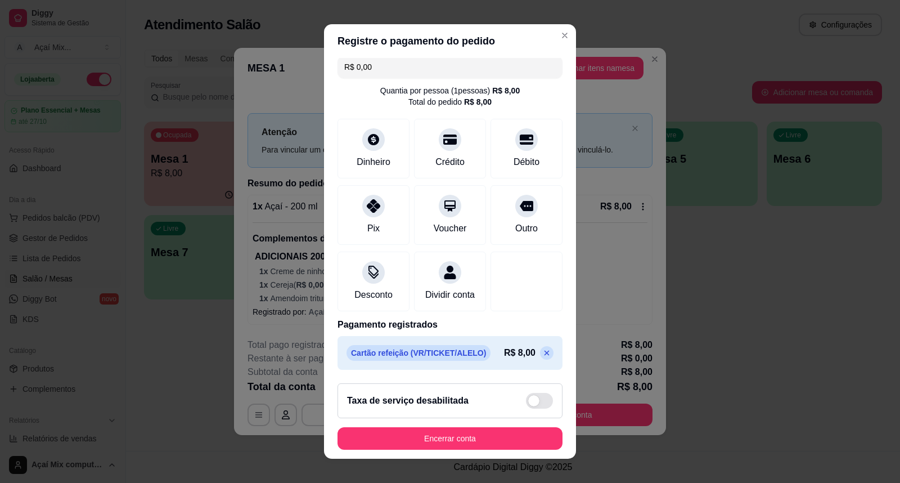
click at [542, 356] on icon at bounding box center [546, 352] width 9 height 9
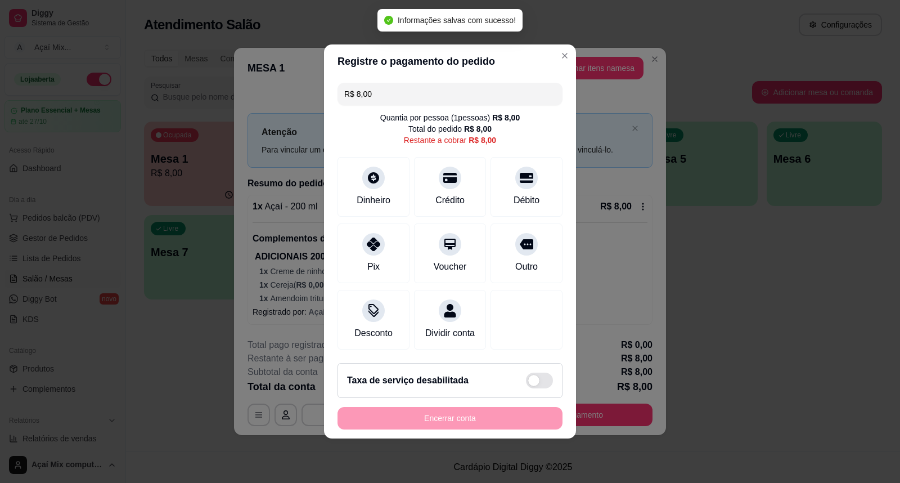
scroll to position [0, 0]
click at [390, 272] on div "Pix" at bounding box center [373, 251] width 79 height 66
type input "R$ 0,00"
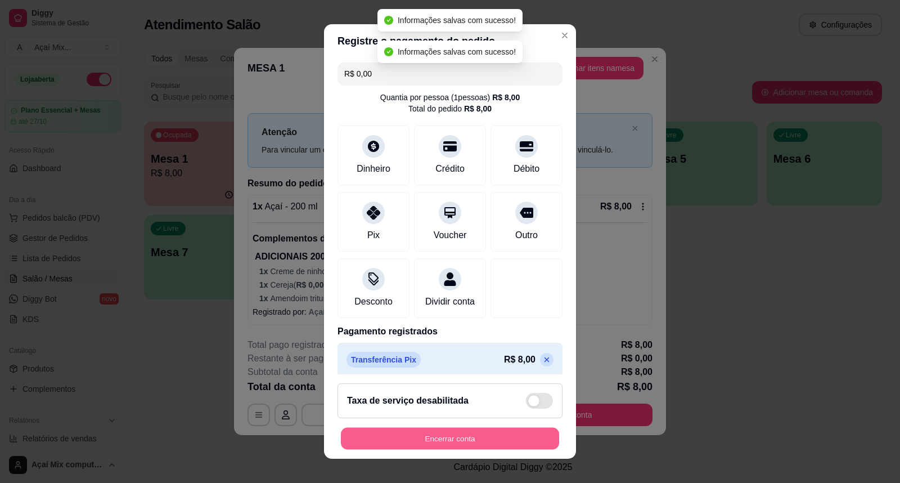
click at [463, 431] on button "Encerrar conta" at bounding box center [450, 438] width 218 height 22
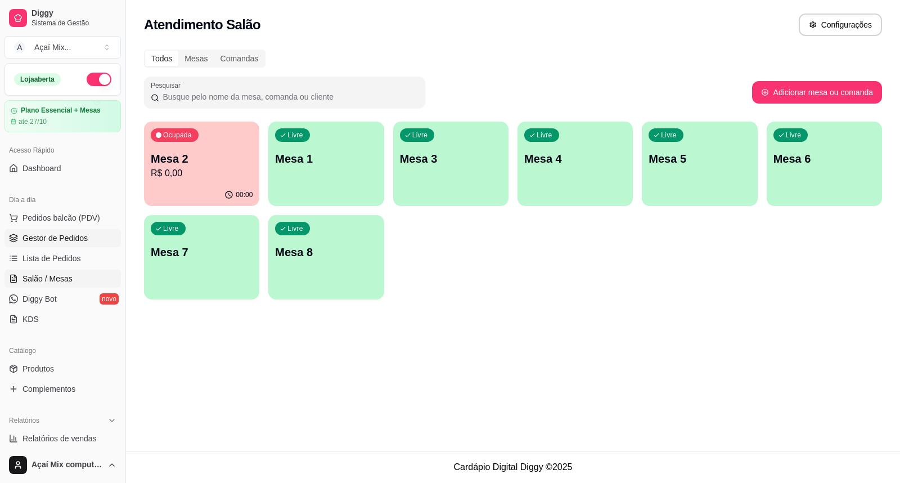
click at [51, 233] on span "Gestor de Pedidos" at bounding box center [54, 237] width 65 height 11
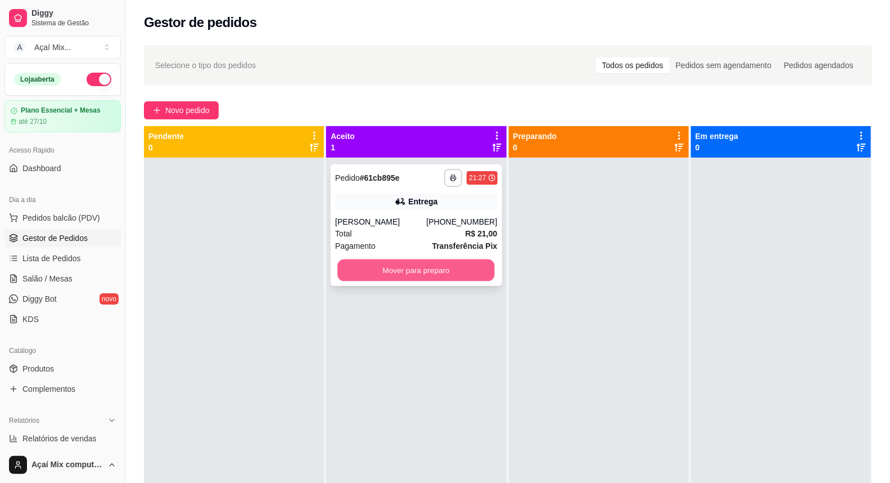
click at [346, 267] on button "Mover para preparo" at bounding box center [416, 270] width 157 height 22
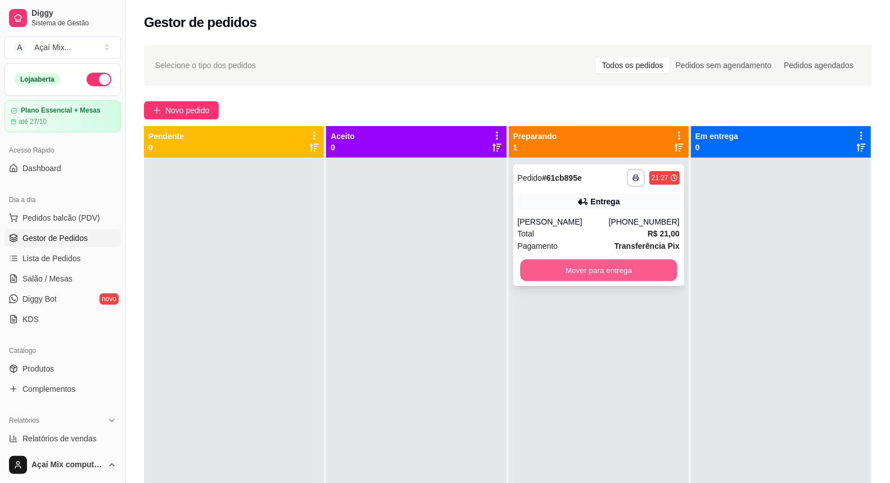
click at [553, 267] on button "Mover para entrega" at bounding box center [598, 270] width 157 height 22
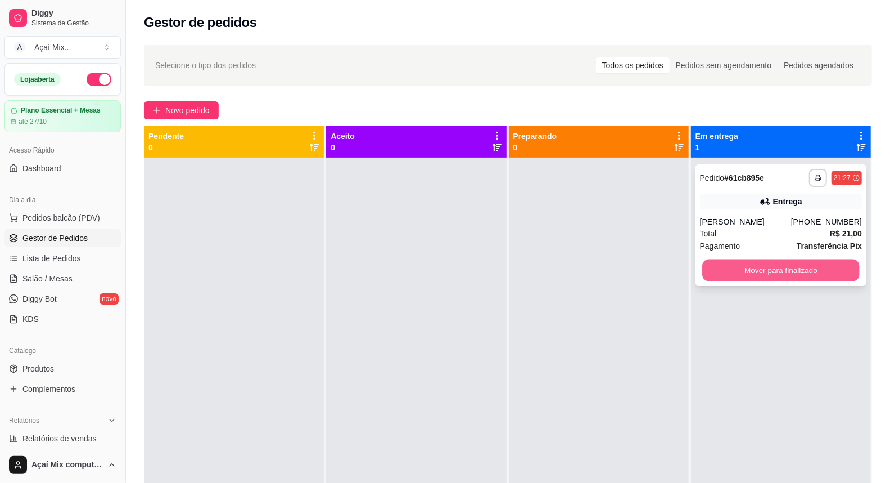
click at [808, 265] on button "Mover para finalizado" at bounding box center [781, 270] width 157 height 22
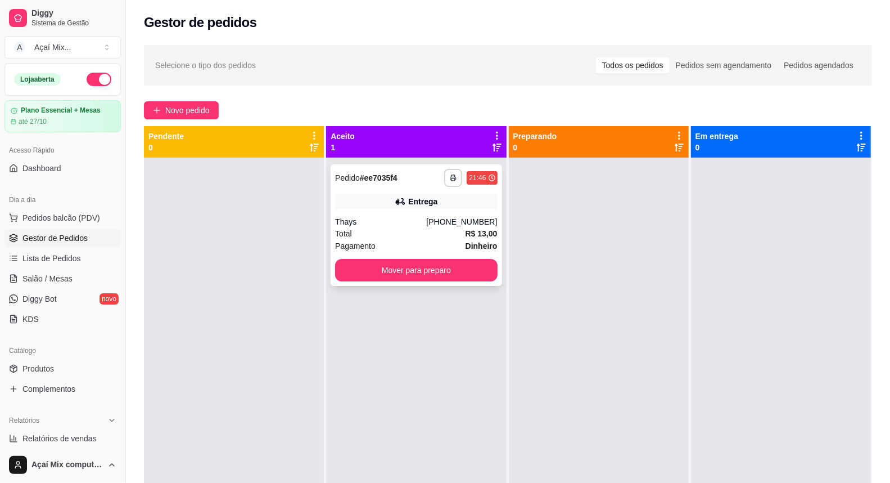
click at [403, 246] on div "Pagamento Dinheiro" at bounding box center [416, 246] width 162 height 12
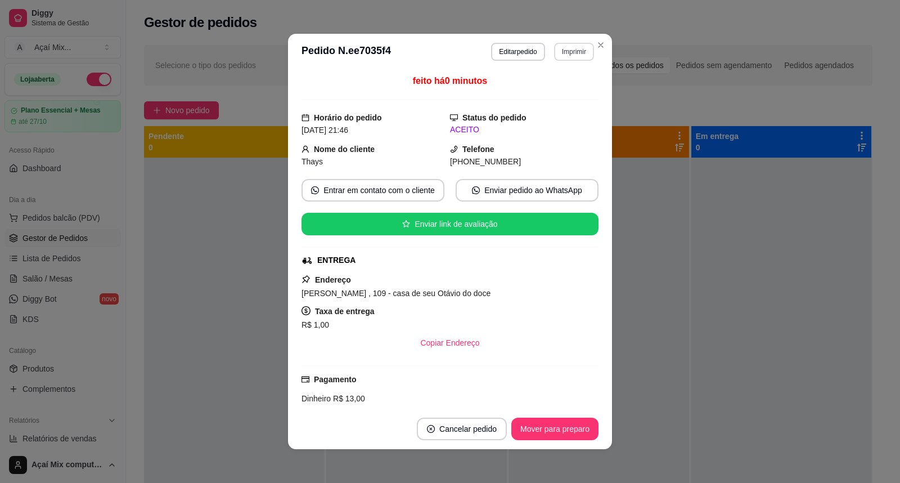
click at [578, 53] on button "Imprimir" at bounding box center [574, 52] width 40 height 18
click at [571, 85] on button "Impressora" at bounding box center [550, 92] width 82 height 18
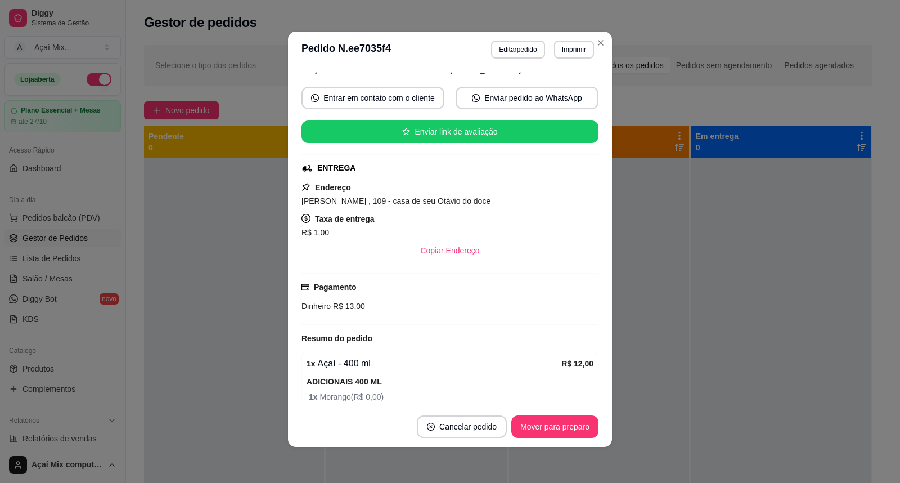
scroll to position [184, 0]
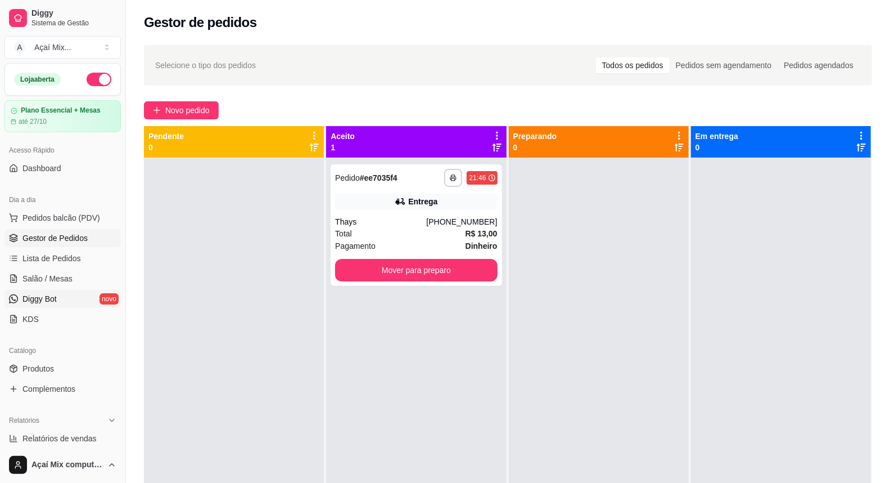
click at [76, 290] on link "Diggy Bot novo" at bounding box center [62, 299] width 116 height 18
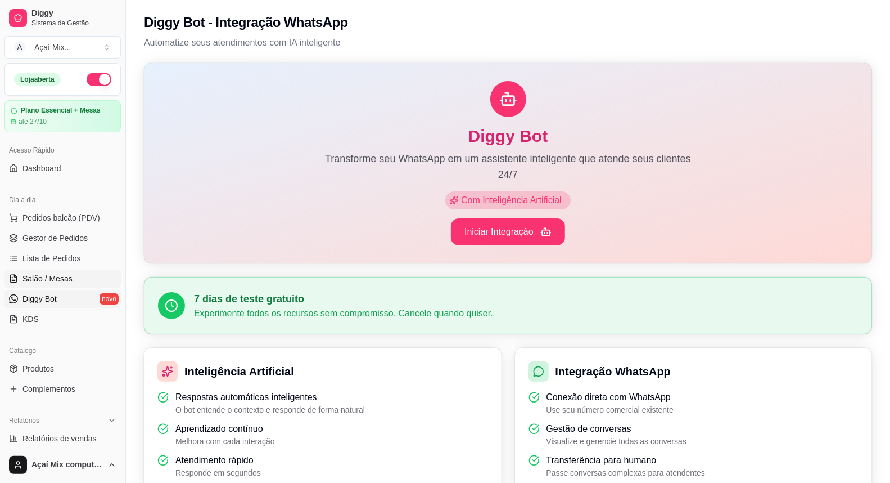
click at [69, 280] on span "Salão / Mesas" at bounding box center [47, 278] width 50 height 11
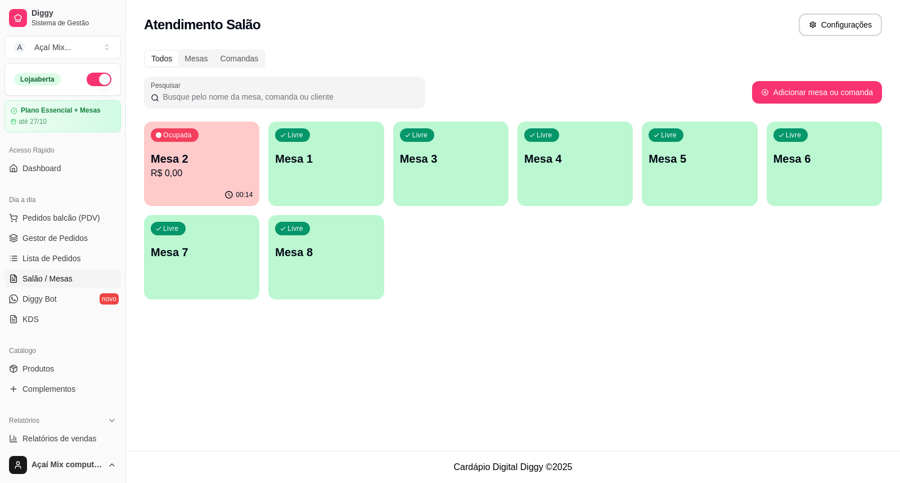
click at [306, 181] on div "Livre Mesa 1" at bounding box center [325, 156] width 115 height 71
click at [195, 178] on p "R$ 0,00" at bounding box center [201, 172] width 99 height 13
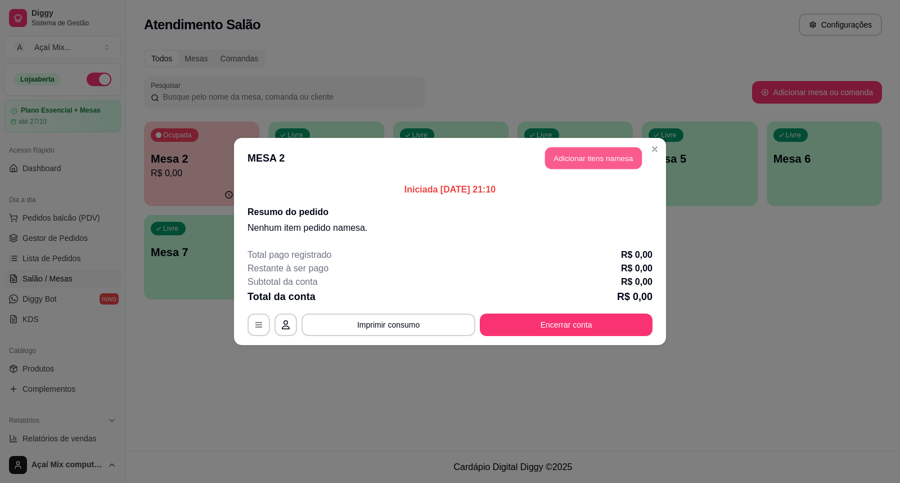
click at [589, 147] on button "Adicionar itens na mesa" at bounding box center [593, 158] width 97 height 22
click at [566, 159] on button "Adicionar itens na mesa" at bounding box center [593, 158] width 100 height 22
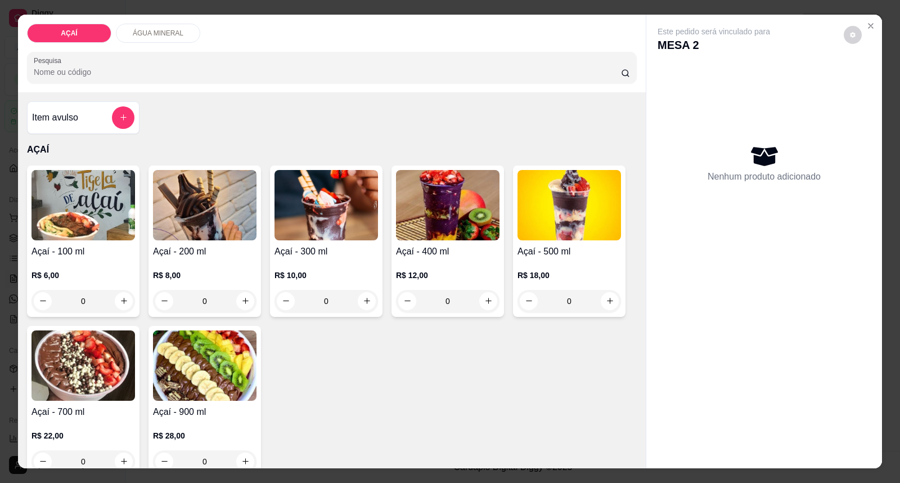
click at [344, 243] on div "Açaí - 300 ml R$ 10,00 0" at bounding box center [326, 240] width 112 height 151
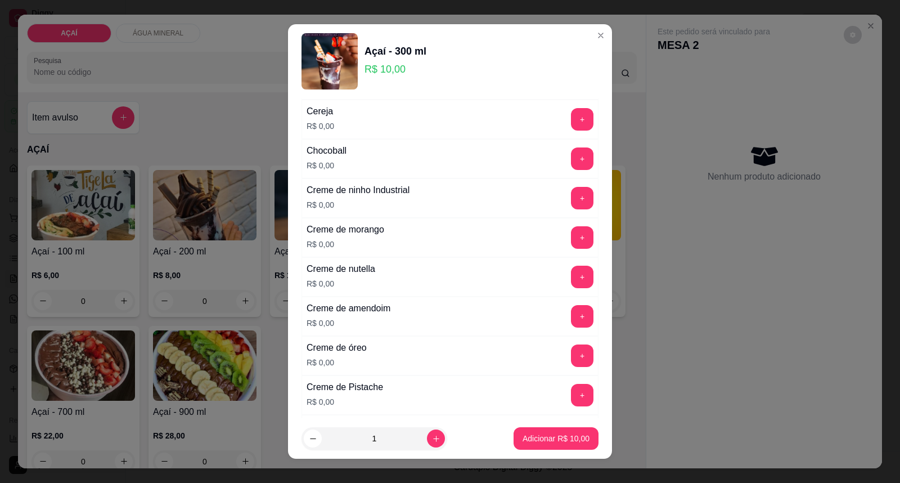
scroll to position [250, 0]
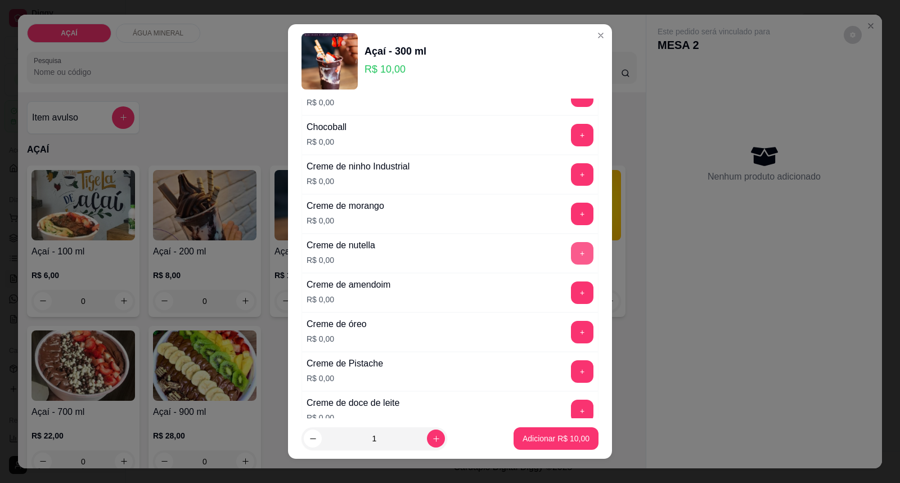
click at [571, 255] on button "+" at bounding box center [582, 253] width 22 height 22
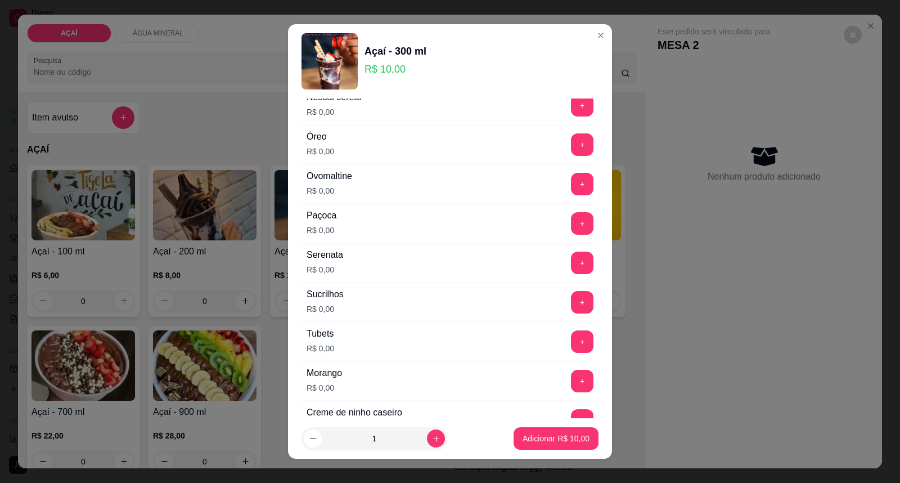
scroll to position [1402, 0]
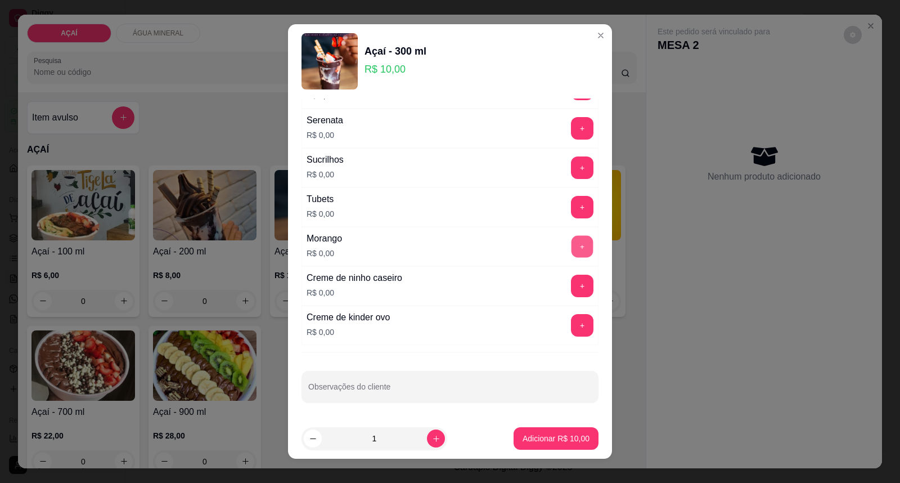
click at [571, 248] on button "+" at bounding box center [582, 247] width 22 height 22
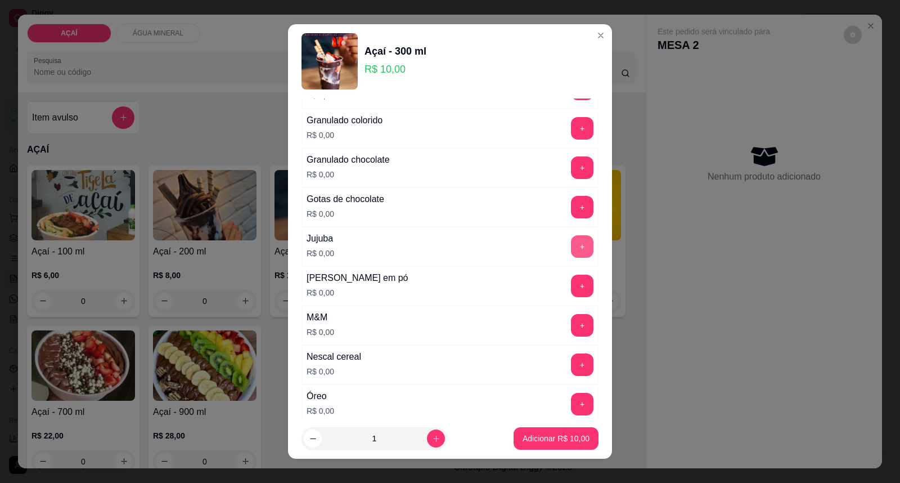
scroll to position [1027, 0]
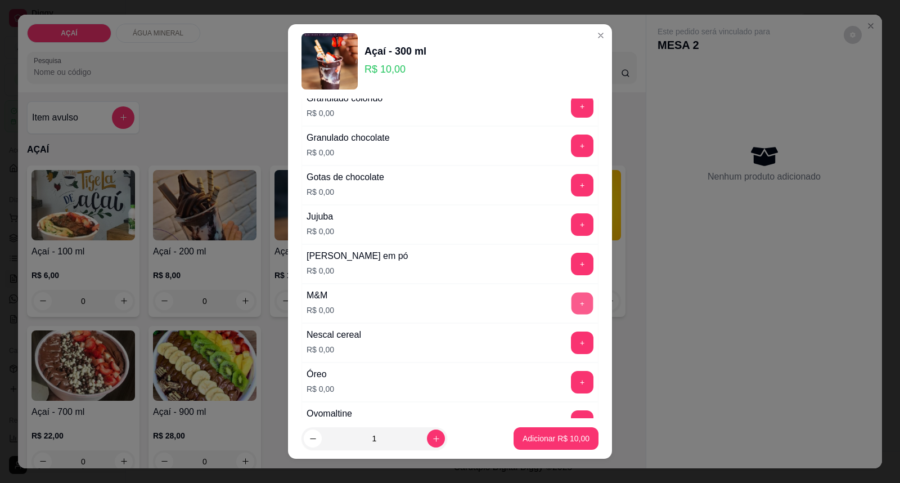
click at [571, 312] on button "+" at bounding box center [582, 303] width 22 height 22
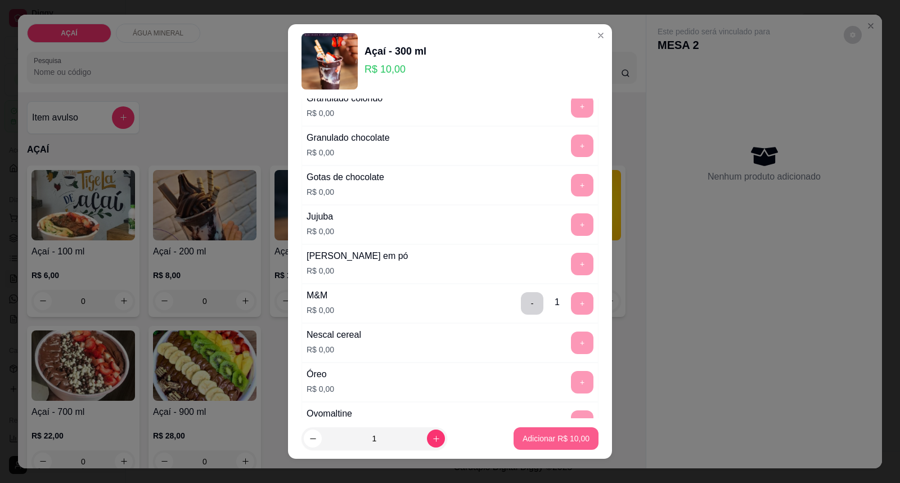
click at [561, 436] on p "Adicionar R$ 10,00" at bounding box center [556, 438] width 67 height 11
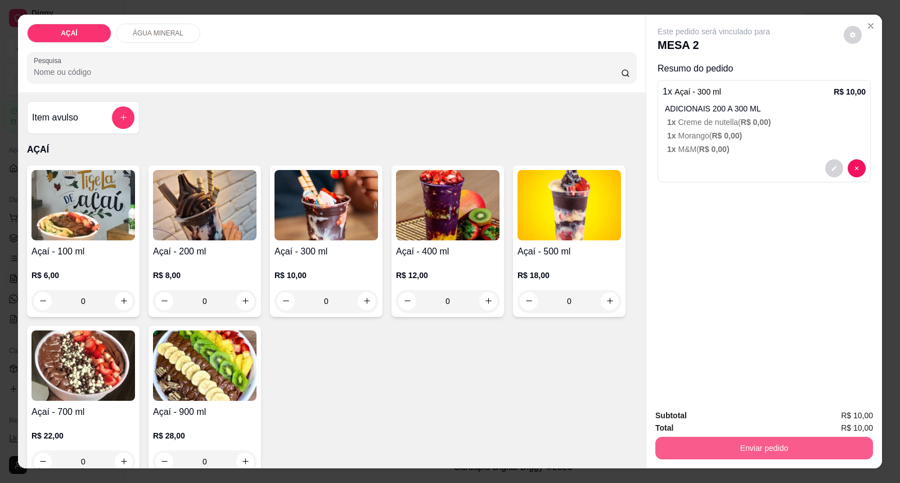
click at [736, 457] on button "Enviar pedido" at bounding box center [764, 447] width 218 height 22
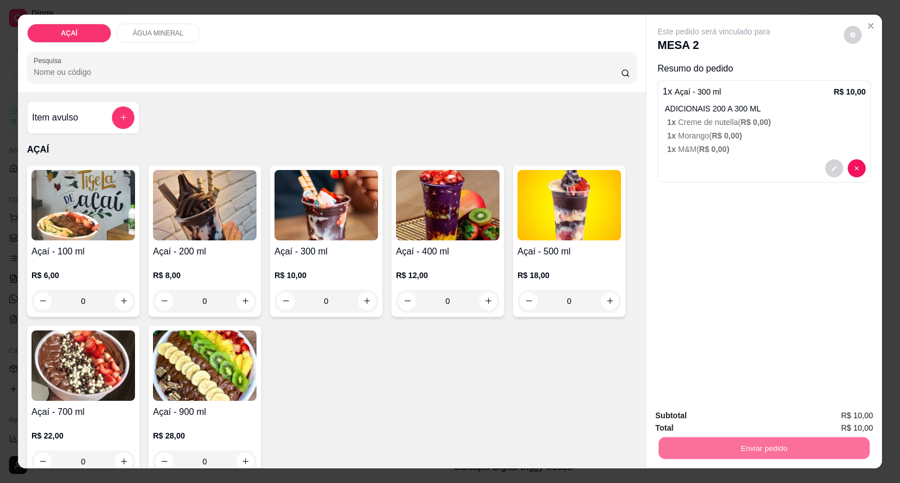
click at [836, 420] on button "Enviar pedido" at bounding box center [844, 420] width 64 height 21
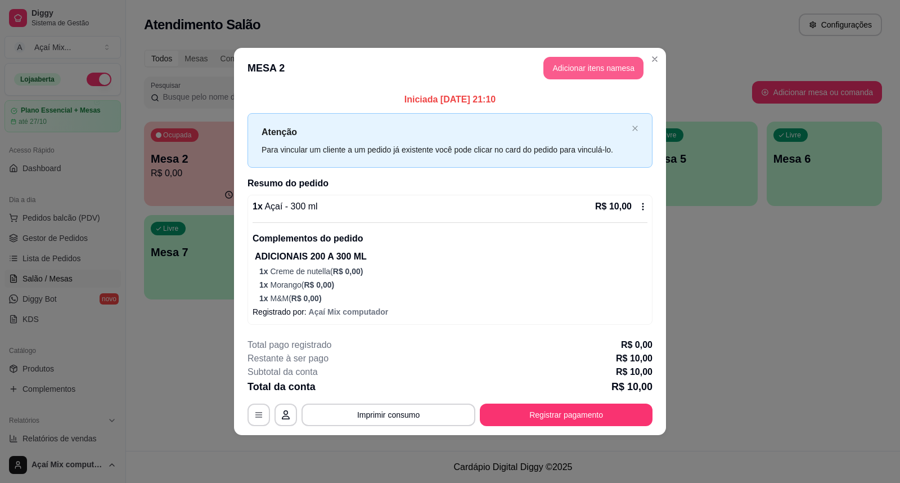
click at [611, 62] on button "Adicionar itens na mesa" at bounding box center [593, 68] width 100 height 22
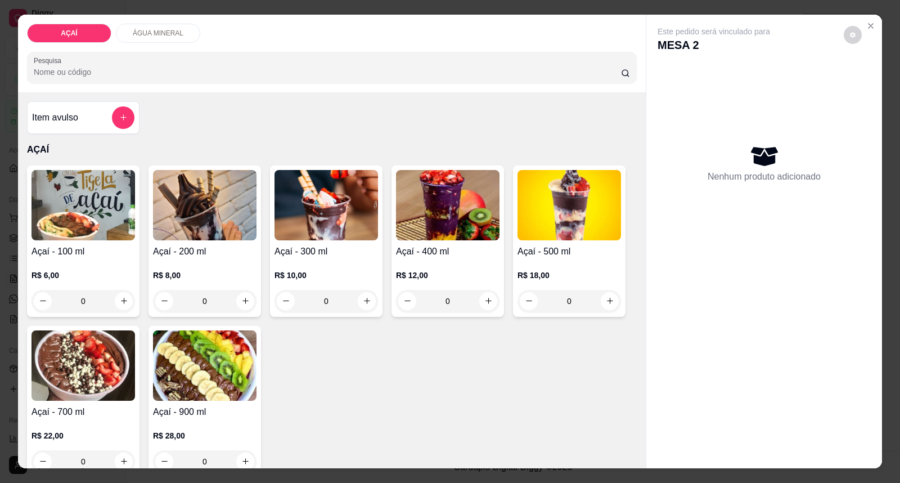
click at [347, 233] on img at bounding box center [325, 205] width 103 height 70
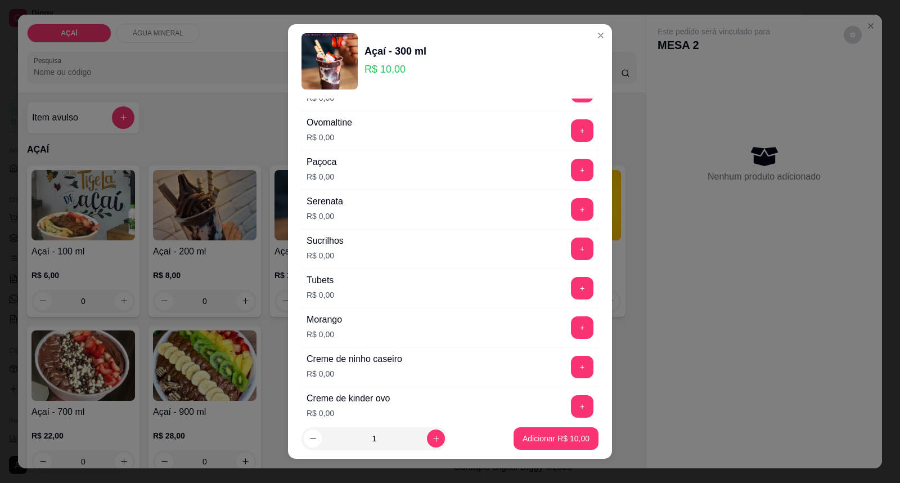
scroll to position [1402, 0]
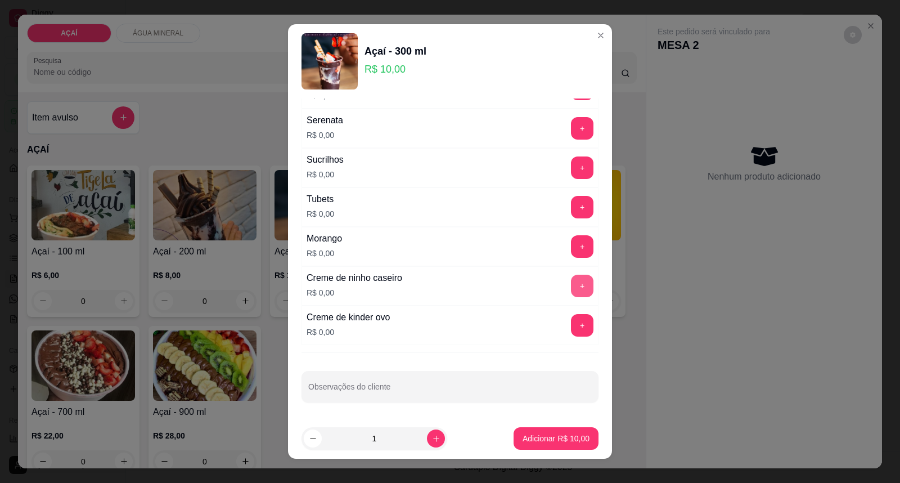
click at [571, 285] on button "+" at bounding box center [582, 285] width 22 height 22
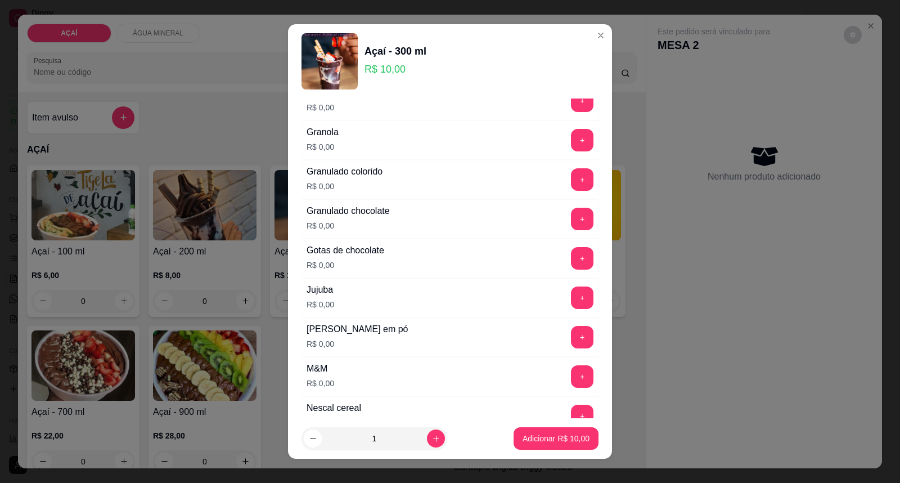
scroll to position [964, 0]
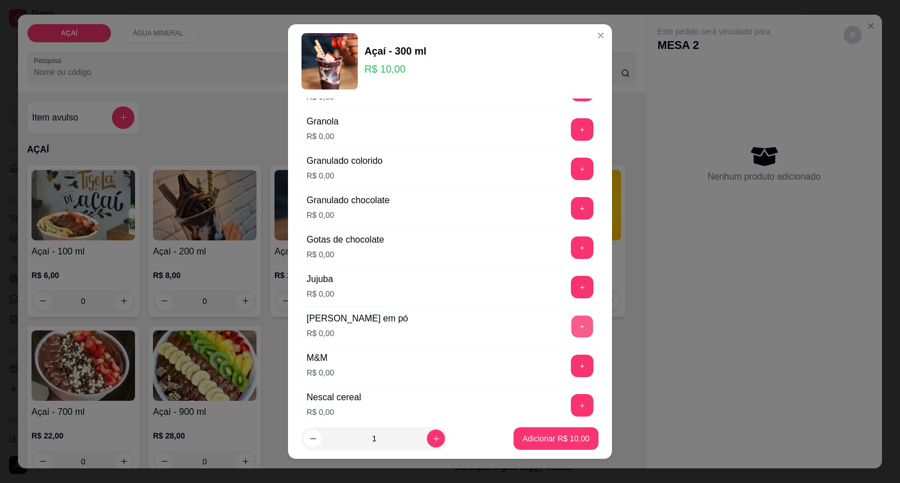
click at [571, 327] on button "+" at bounding box center [582, 327] width 22 height 22
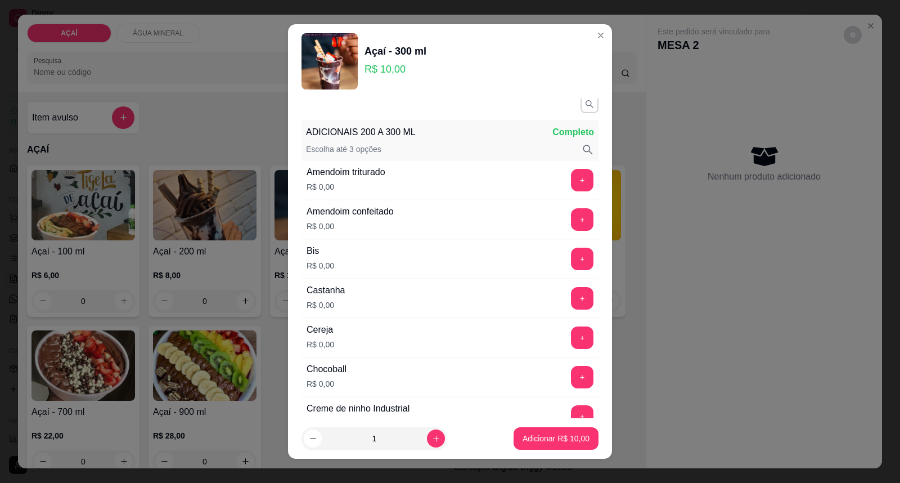
scroll to position [0, 0]
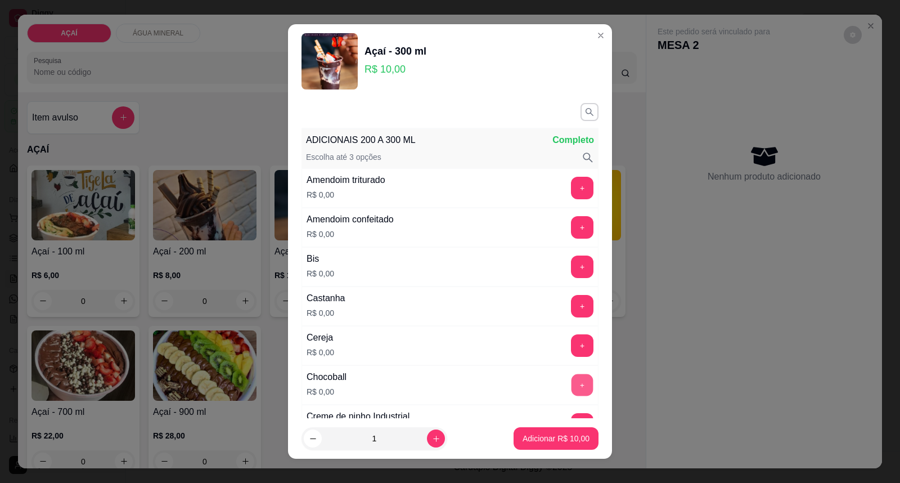
click at [571, 384] on button "+" at bounding box center [582, 385] width 22 height 22
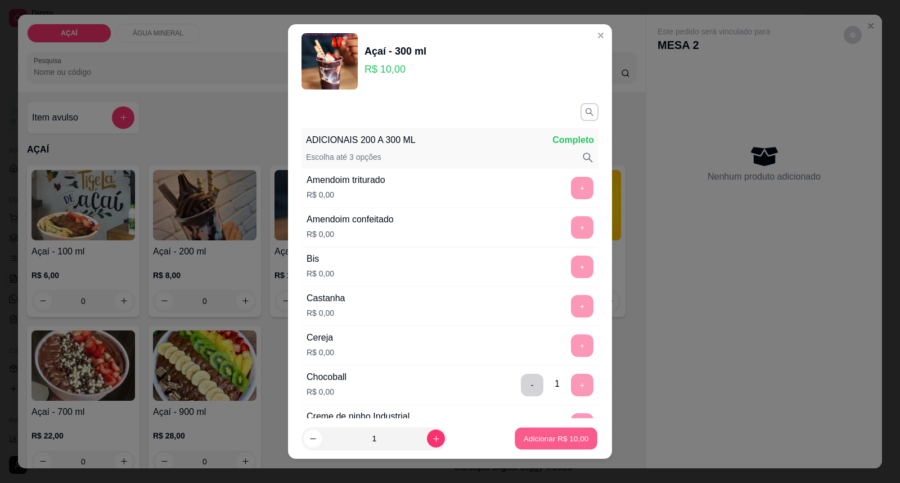
click at [553, 434] on p "Adicionar R$ 10,00" at bounding box center [556, 438] width 65 height 11
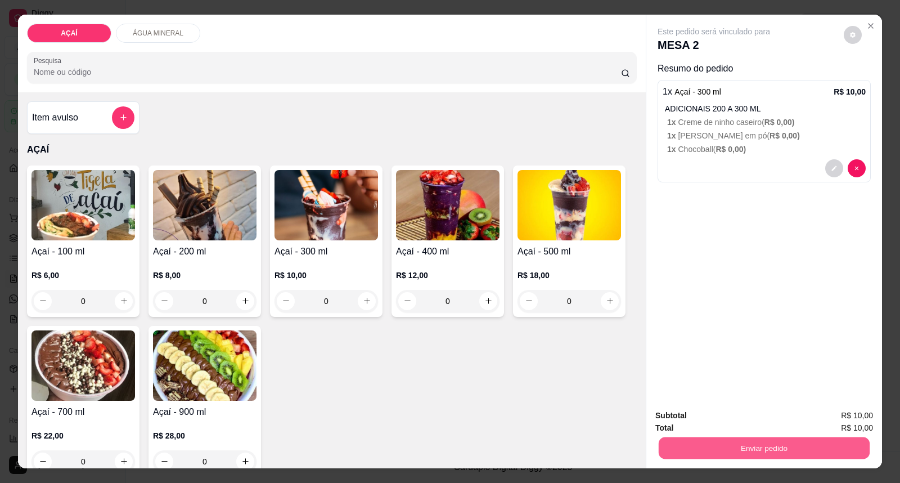
click at [792, 450] on button "Enviar pedido" at bounding box center [764, 448] width 211 height 22
click at [831, 427] on button "Enviar pedido" at bounding box center [843, 420] width 62 height 21
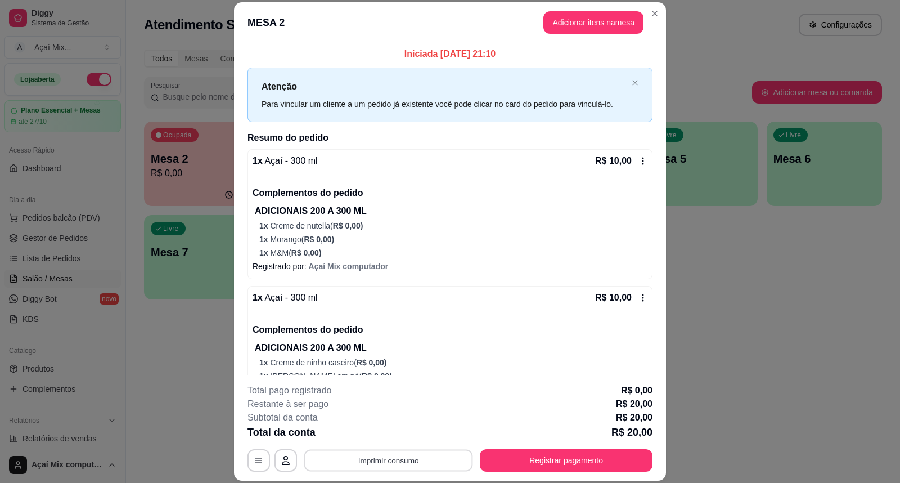
click at [409, 467] on button "Imprimir consumo" at bounding box center [388, 460] width 169 height 22
click at [398, 439] on button "Impressora" at bounding box center [387, 434] width 79 height 17
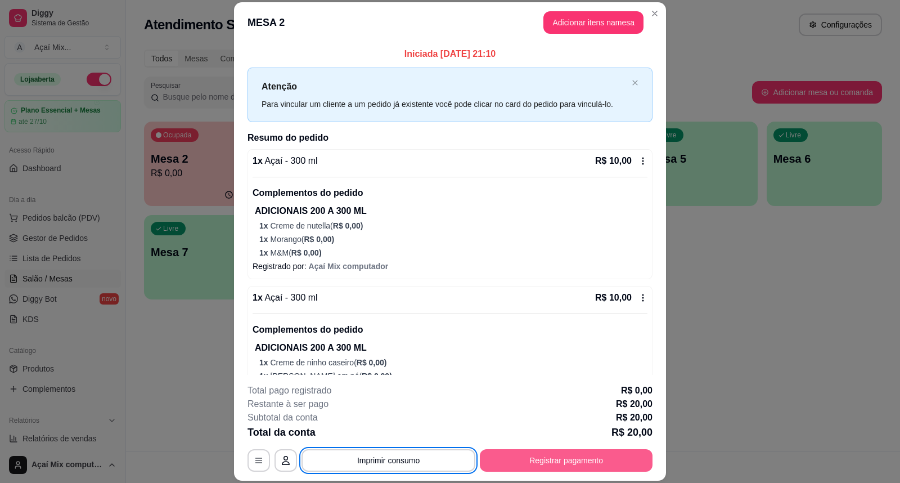
click at [528, 463] on button "Registrar pagamento" at bounding box center [566, 460] width 173 height 22
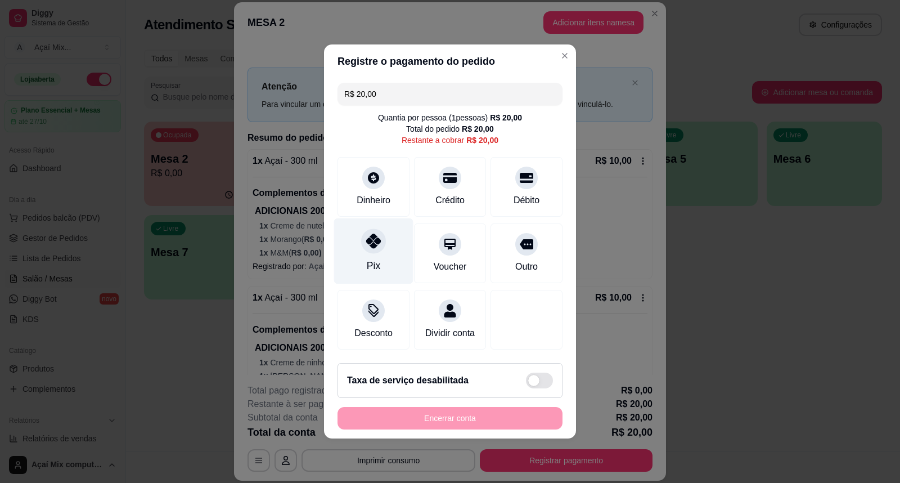
click at [375, 248] on div "Pix" at bounding box center [373, 251] width 79 height 66
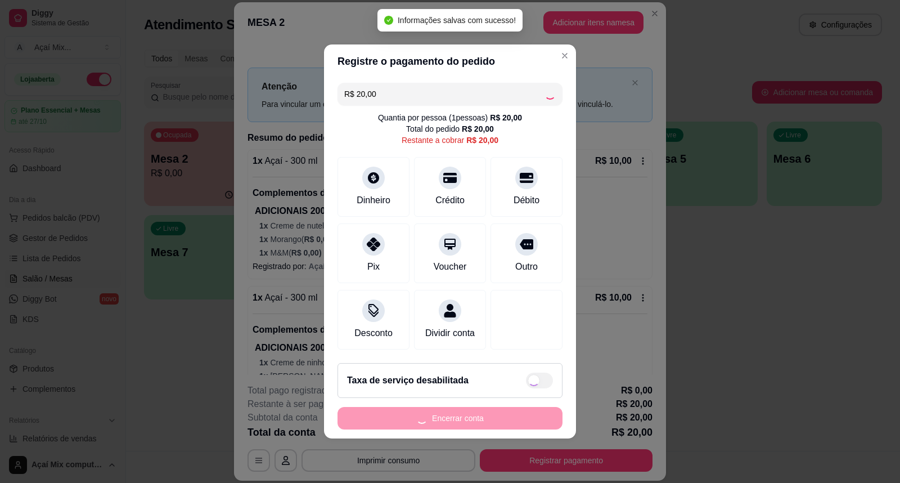
type input "R$ 0,00"
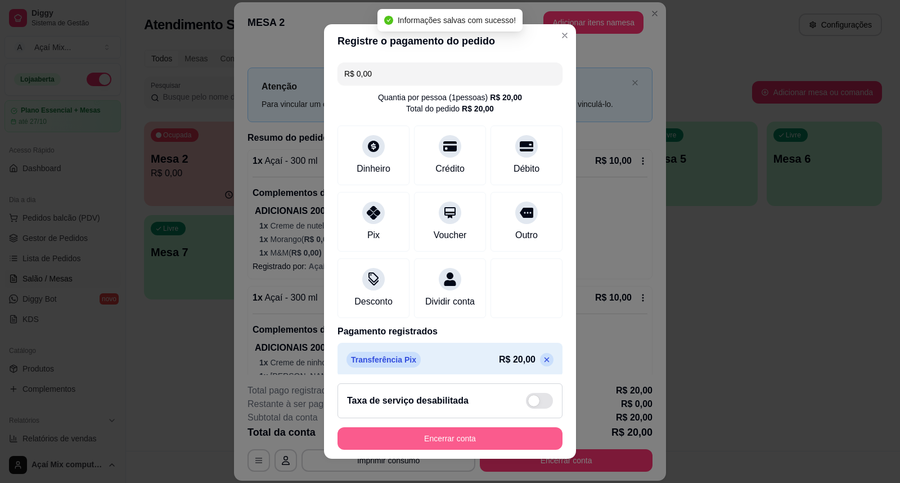
click at [457, 436] on button "Encerrar conta" at bounding box center [449, 438] width 225 height 22
